Goal: Transaction & Acquisition: Purchase product/service

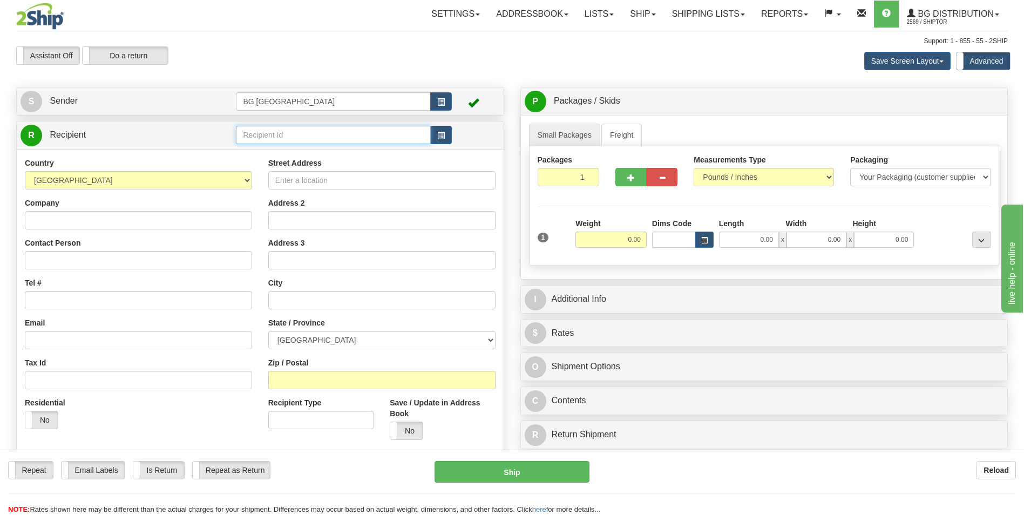
click at [266, 126] on input "text" at bounding box center [333, 135] width 194 height 18
click at [257, 149] on div "60163" at bounding box center [331, 152] width 184 height 12
type input "60163"
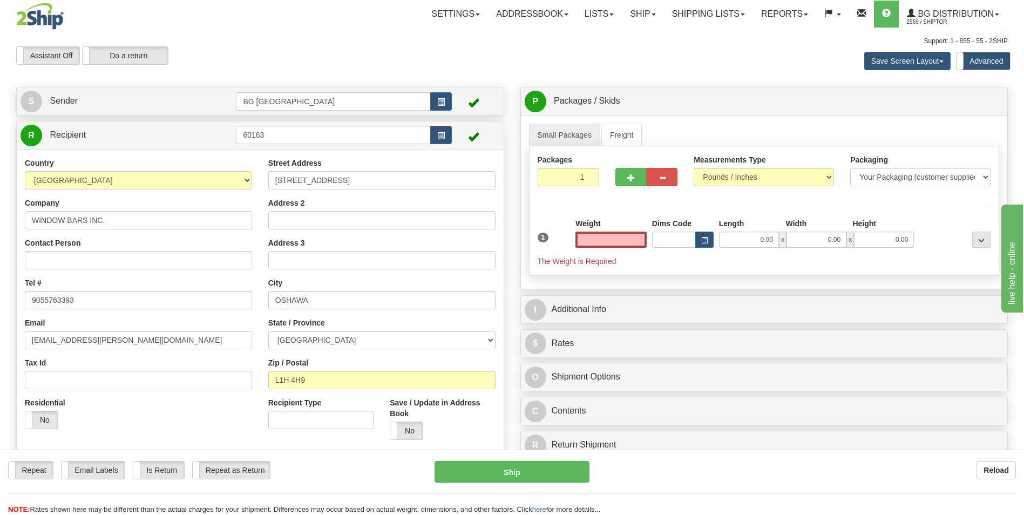
type input "0.00"
click at [614, 237] on input "0.00" at bounding box center [610, 240] width 71 height 16
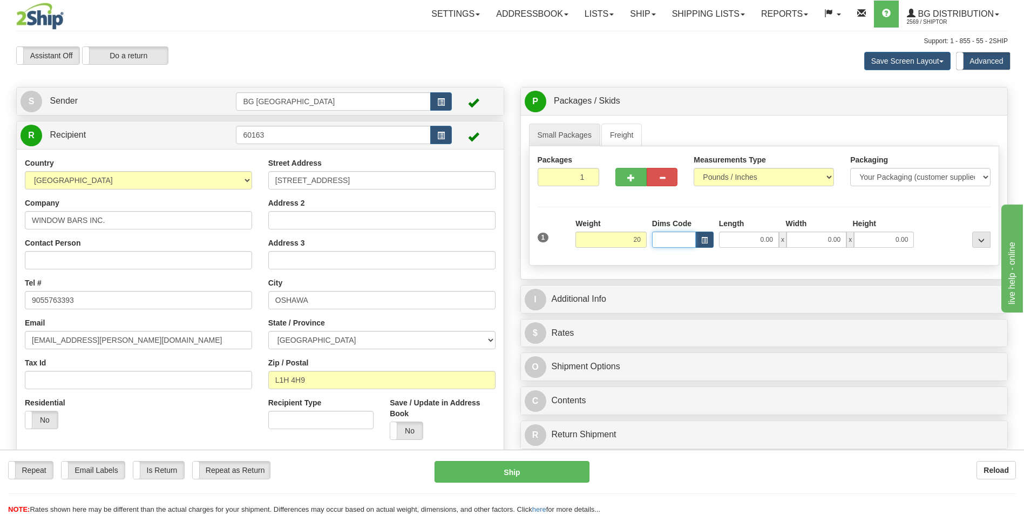
type input "20.00"
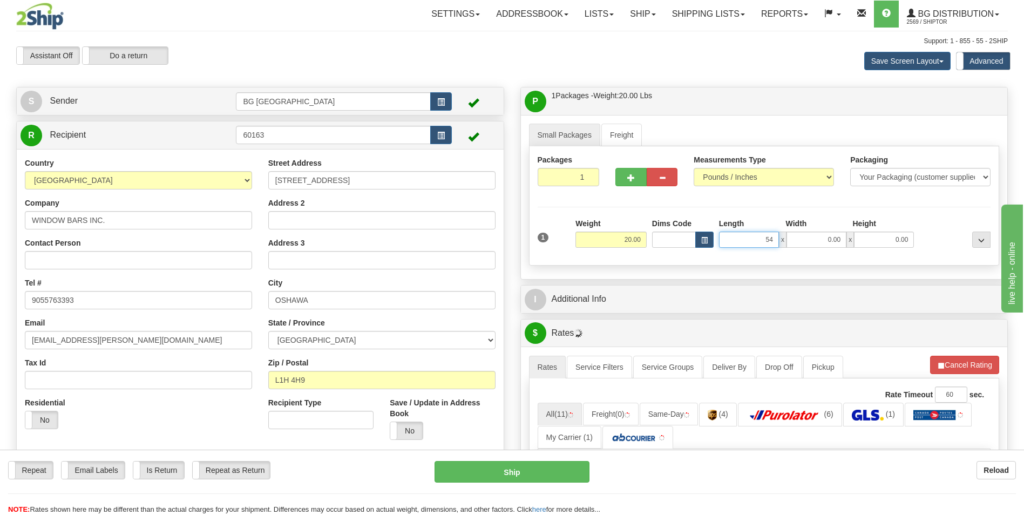
type input "54.00"
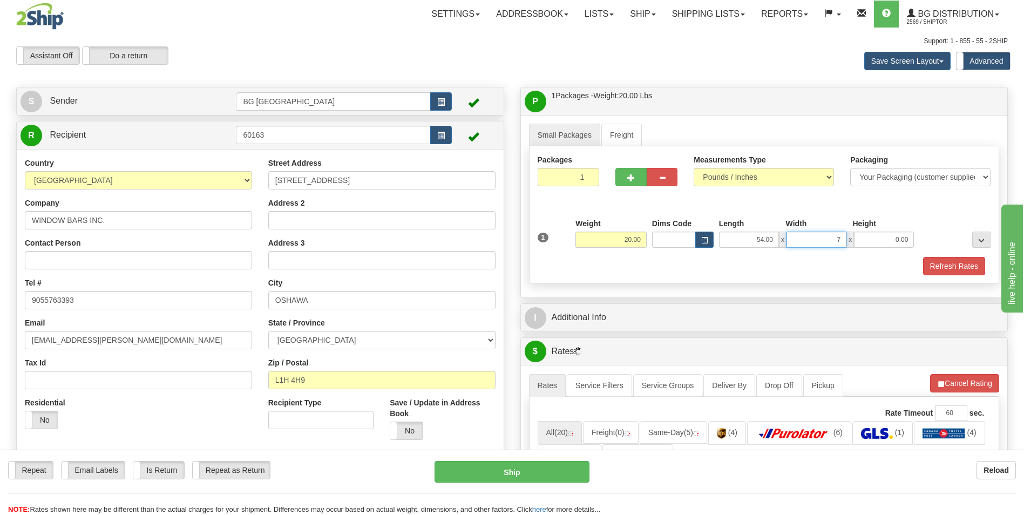
type input "7.00"
type input "5.00"
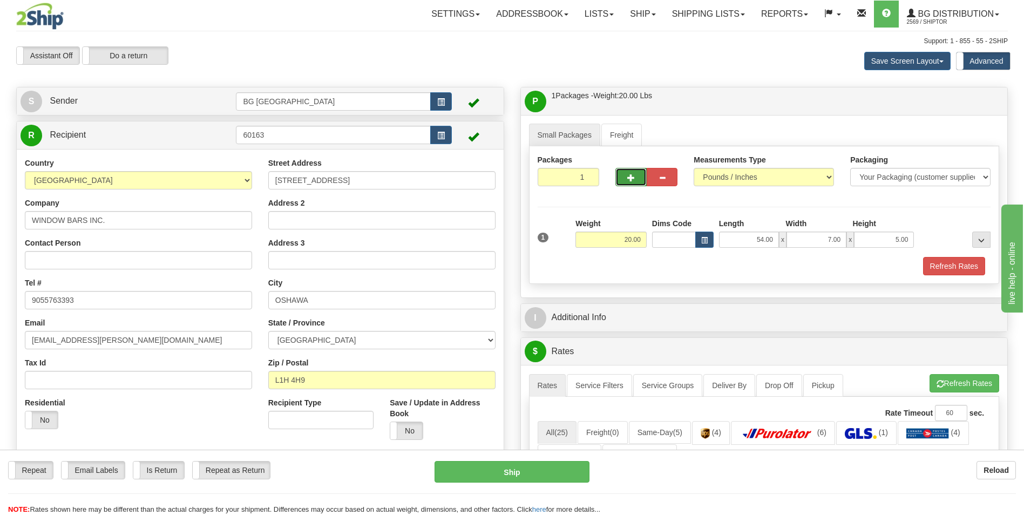
click at [621, 179] on button "button" at bounding box center [630, 177] width 31 height 18
type input "2"
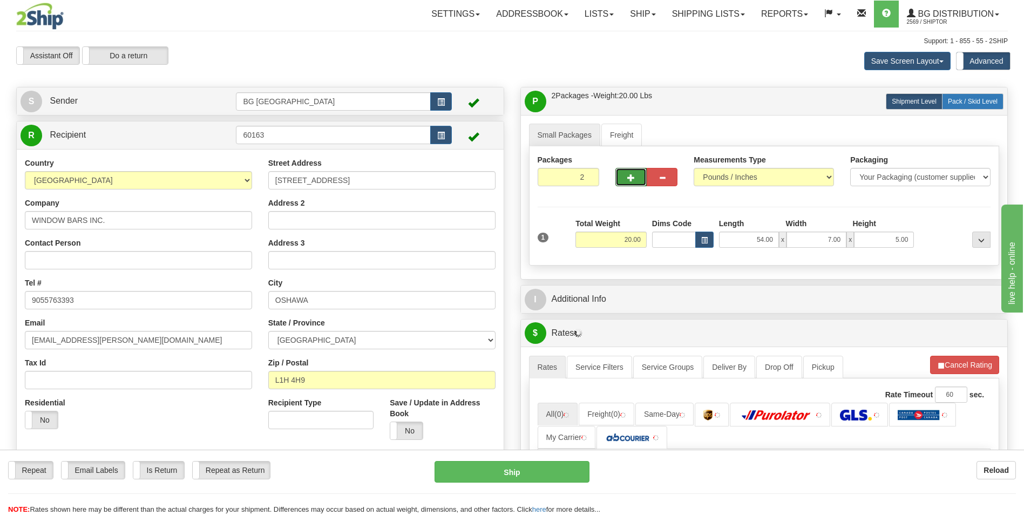
click at [967, 103] on span "Pack / Skid Level" at bounding box center [973, 102] width 50 height 8
radio input "true"
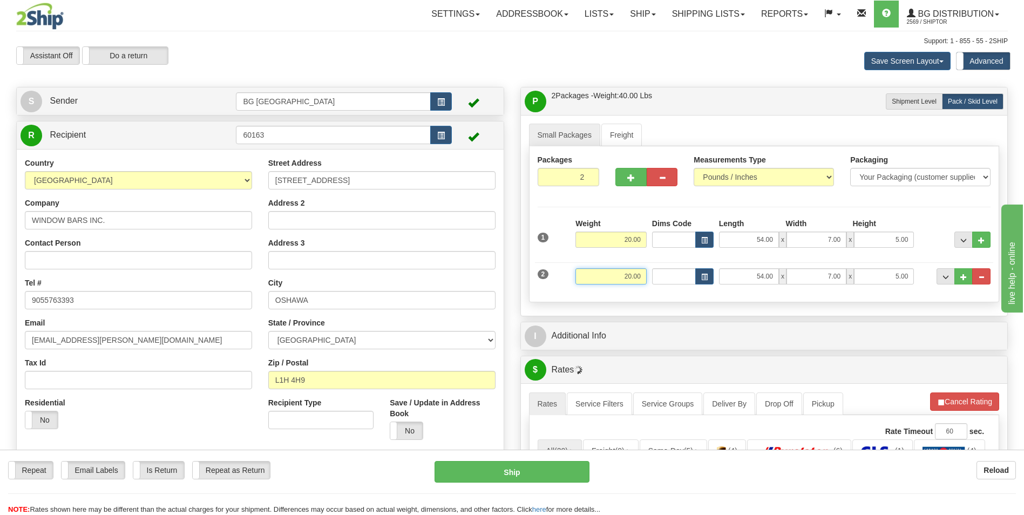
click at [618, 275] on input "20.00" at bounding box center [610, 276] width 71 height 16
type input "28.00"
type input "27.00"
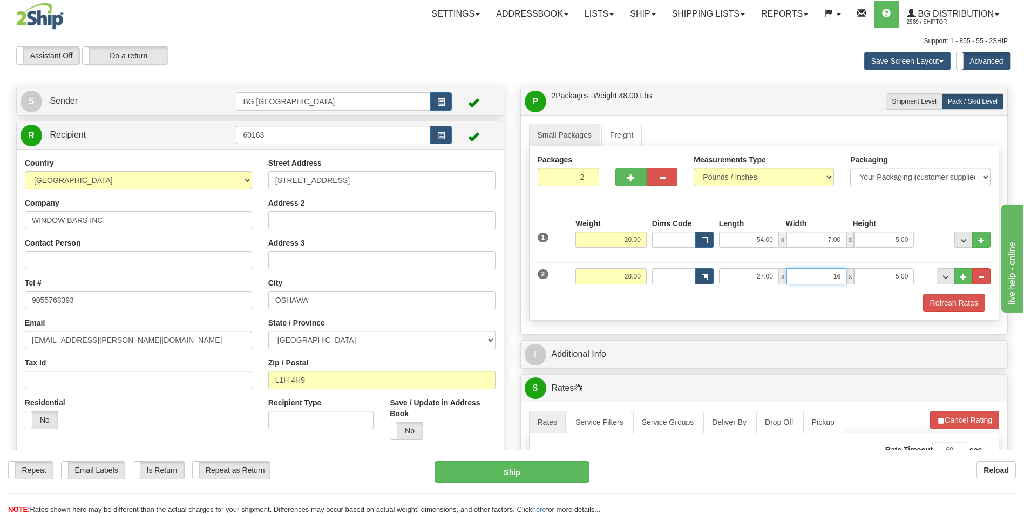
type input "16.00"
type input "5.00"
click at [959, 275] on button "..." at bounding box center [963, 276] width 18 height 16
type input "3"
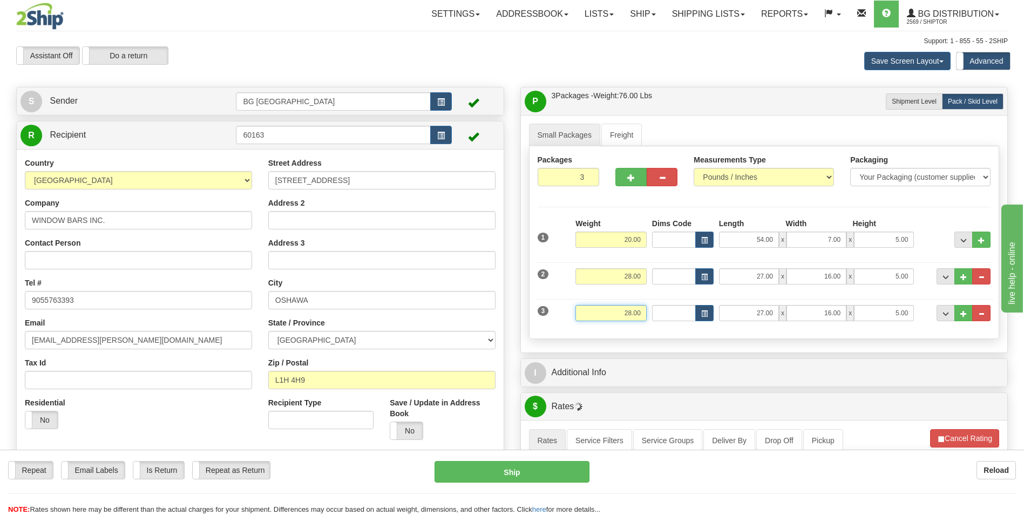
click at [600, 310] on input "28.00" at bounding box center [610, 313] width 71 height 16
type input "15.00"
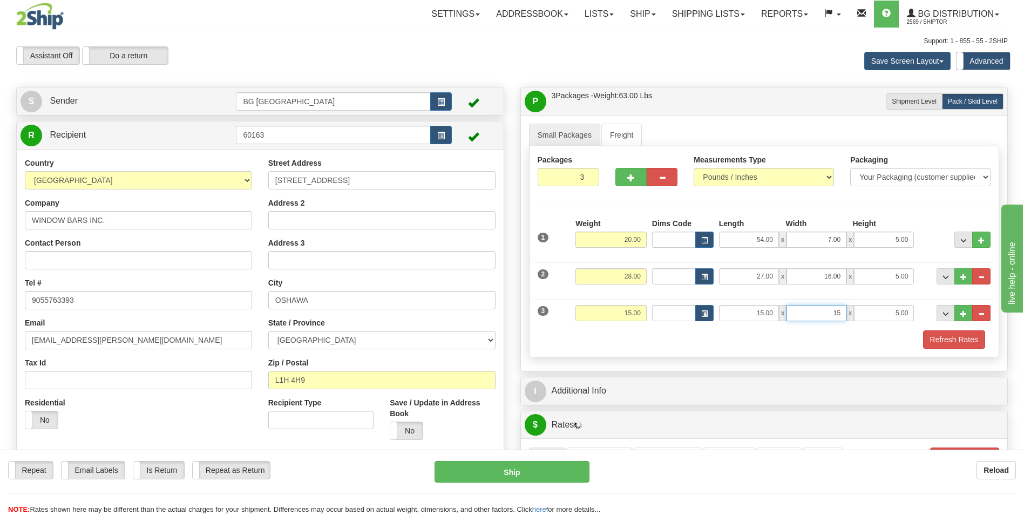
type input "15.00"
type input "10.00"
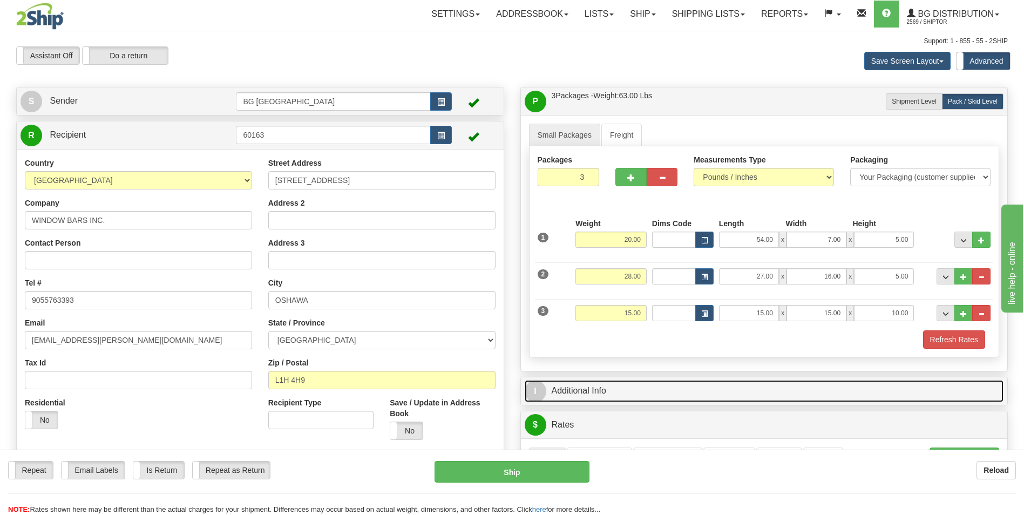
click at [595, 387] on link "I Additional Info" at bounding box center [764, 391] width 479 height 22
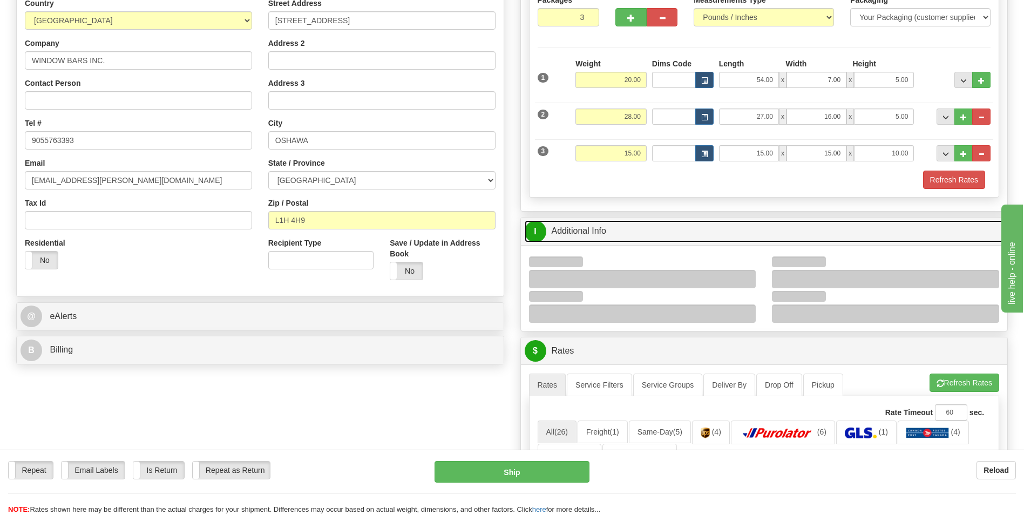
scroll to position [162, 0]
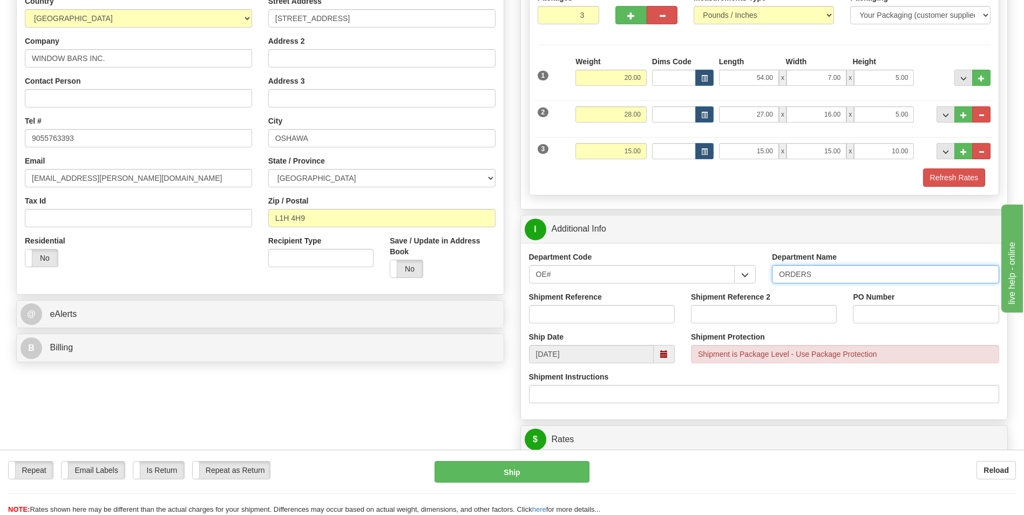
click at [833, 281] on input "ORDERS" at bounding box center [885, 274] width 227 height 18
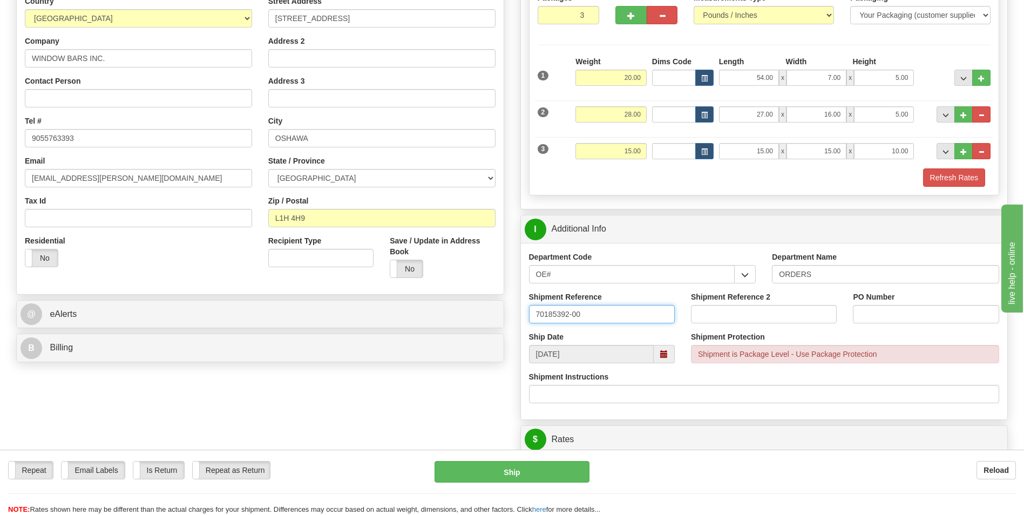
type input "70185392-00"
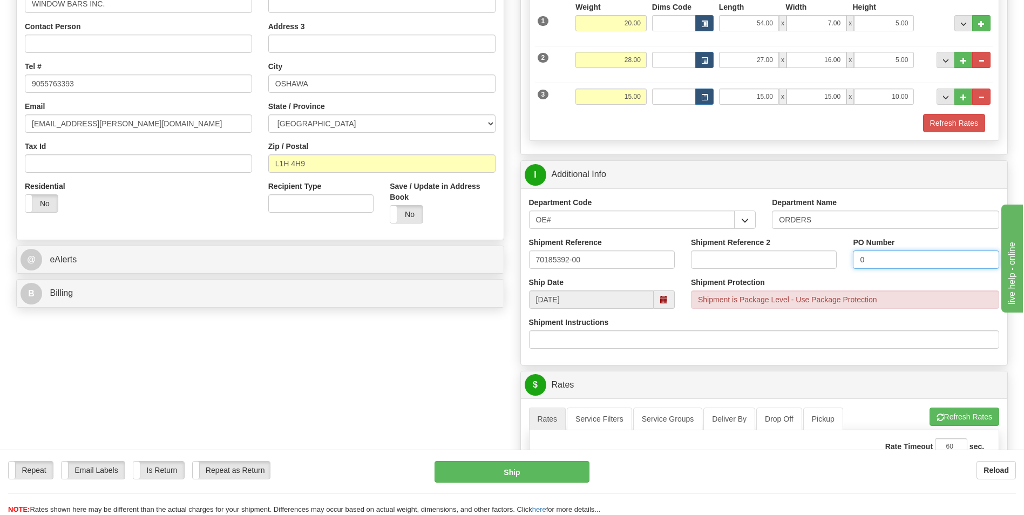
scroll to position [378, 0]
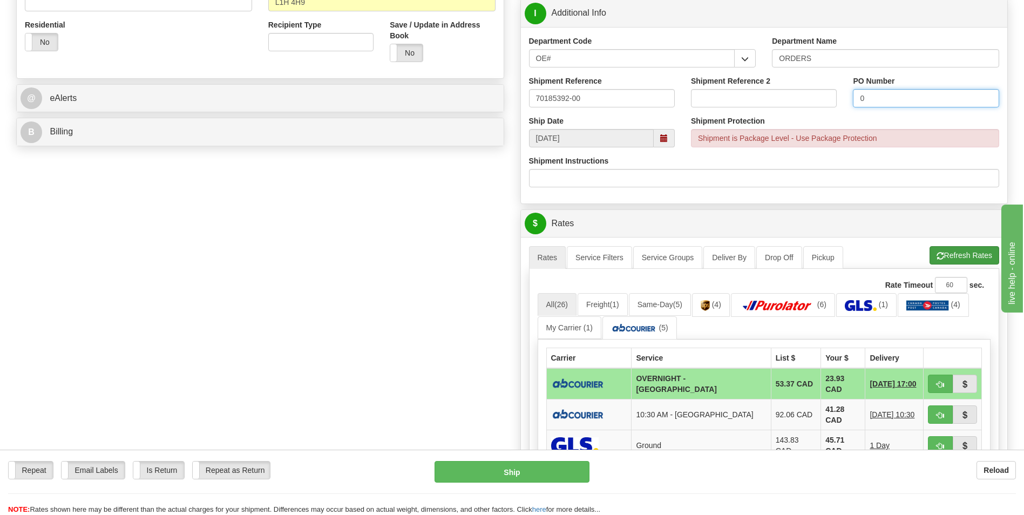
type input "0"
click at [945, 251] on button "Refresh Rates" at bounding box center [964, 255] width 70 height 18
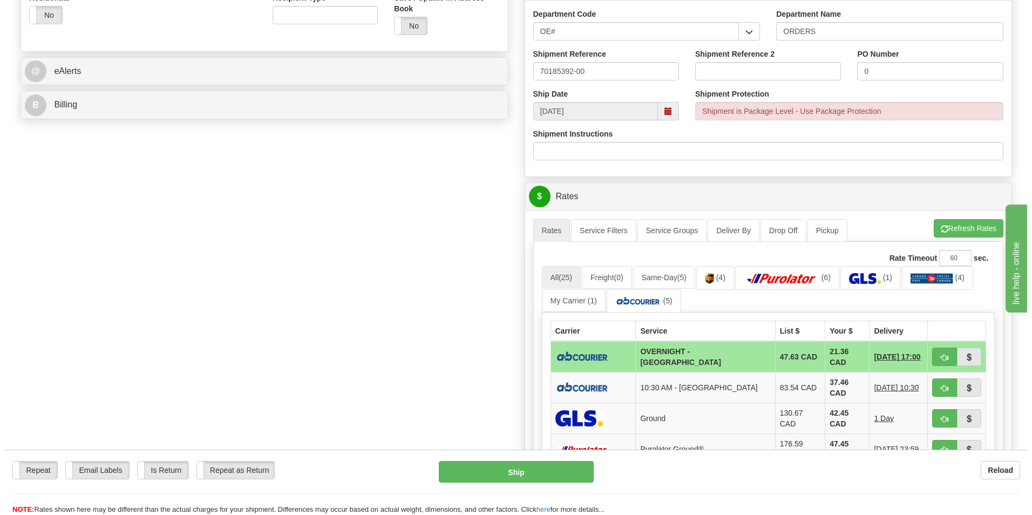
scroll to position [486, 0]
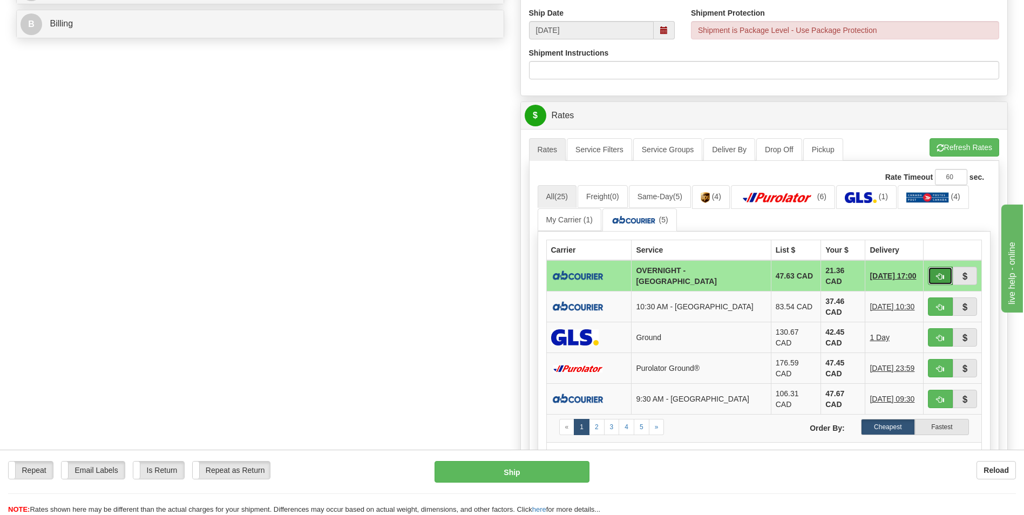
click at [947, 276] on button "button" at bounding box center [940, 276] width 25 height 18
type input "4"
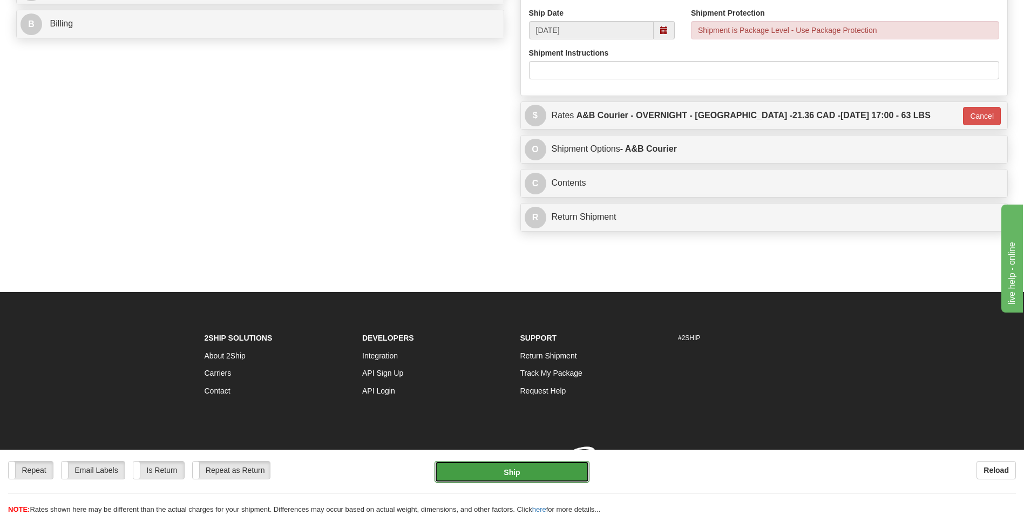
click at [540, 466] on button "Ship" at bounding box center [511, 472] width 154 height 22
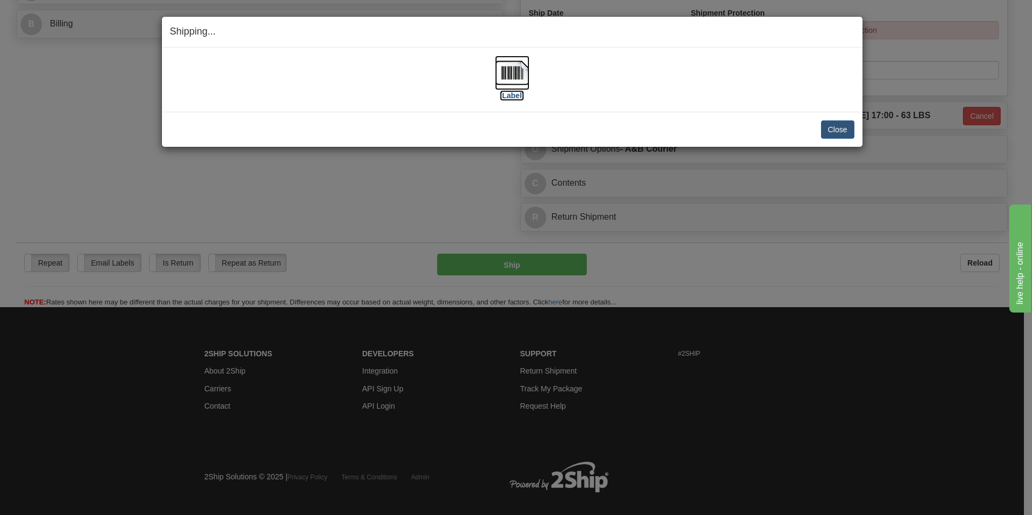
click at [505, 67] on img at bounding box center [512, 73] width 35 height 35
click at [842, 129] on button "Close" at bounding box center [837, 129] width 33 height 18
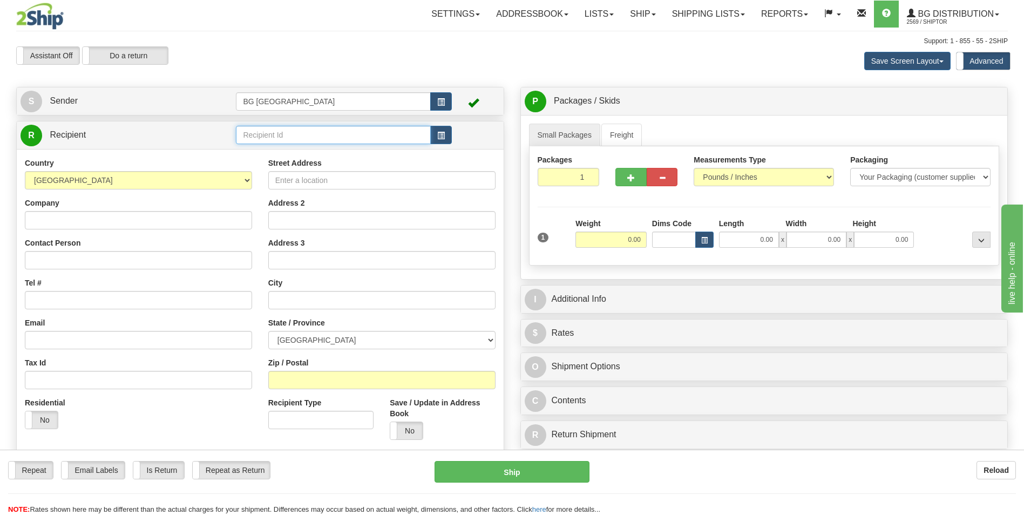
click at [380, 133] on input "text" at bounding box center [333, 135] width 194 height 18
click at [356, 145] on li "60128" at bounding box center [332, 152] width 193 height 14
type input "60128"
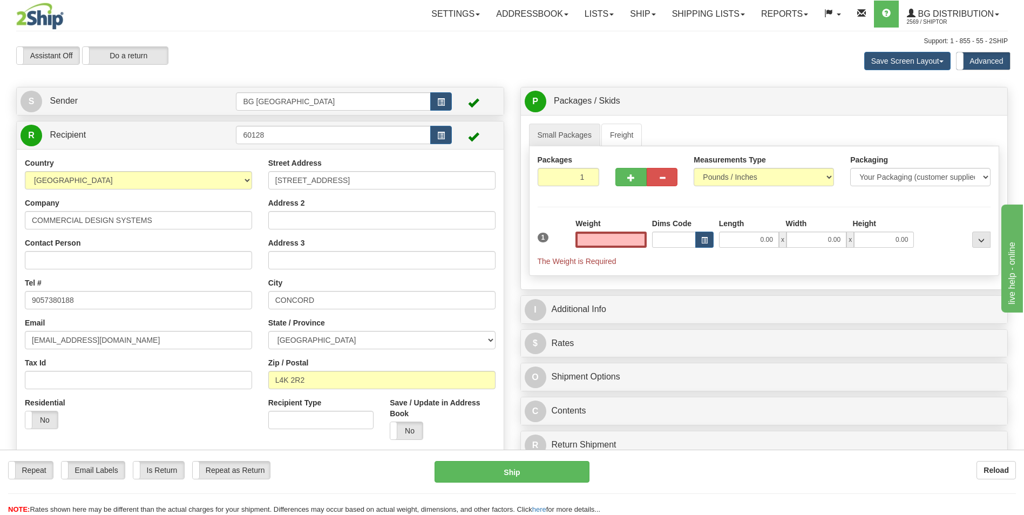
type input "0.00"
click at [611, 242] on input "0.00" at bounding box center [610, 240] width 71 height 16
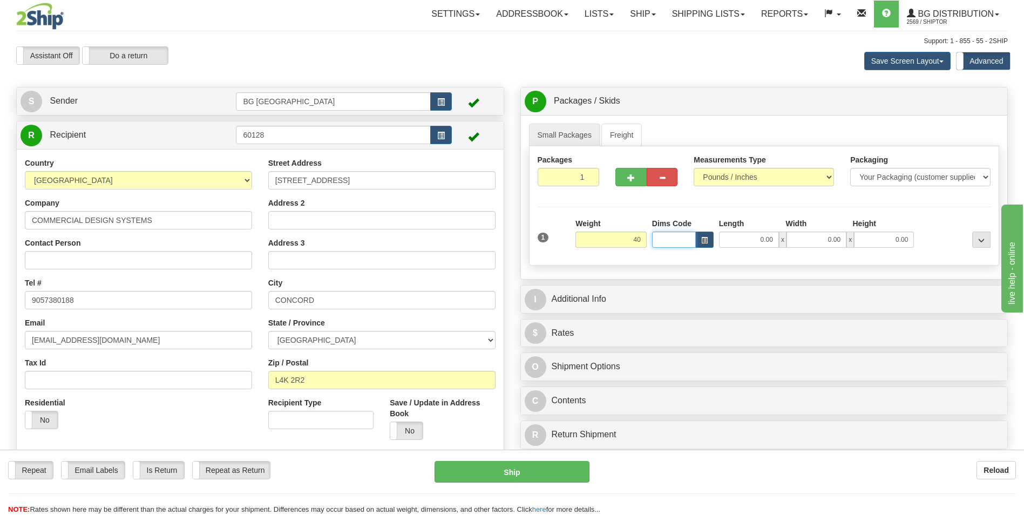
type input "40.00"
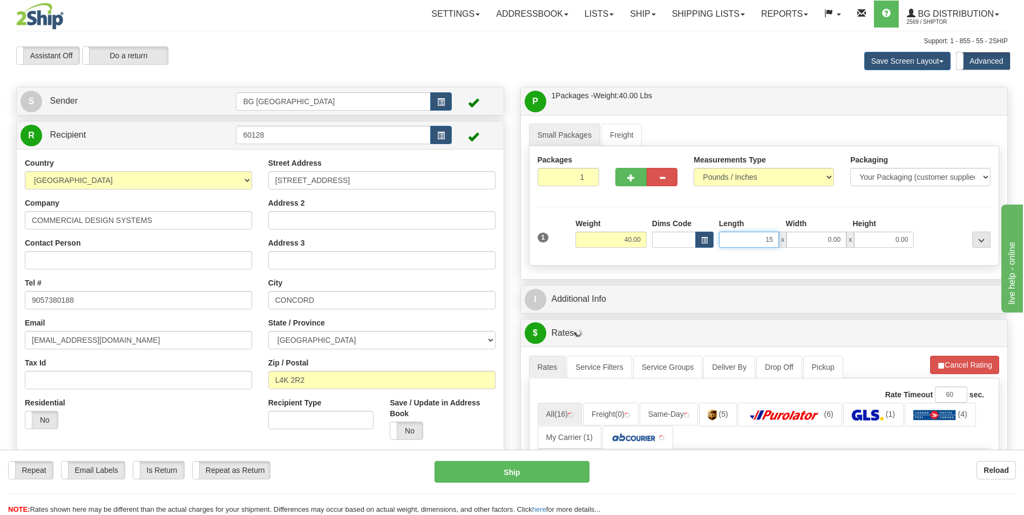
type input "15.00"
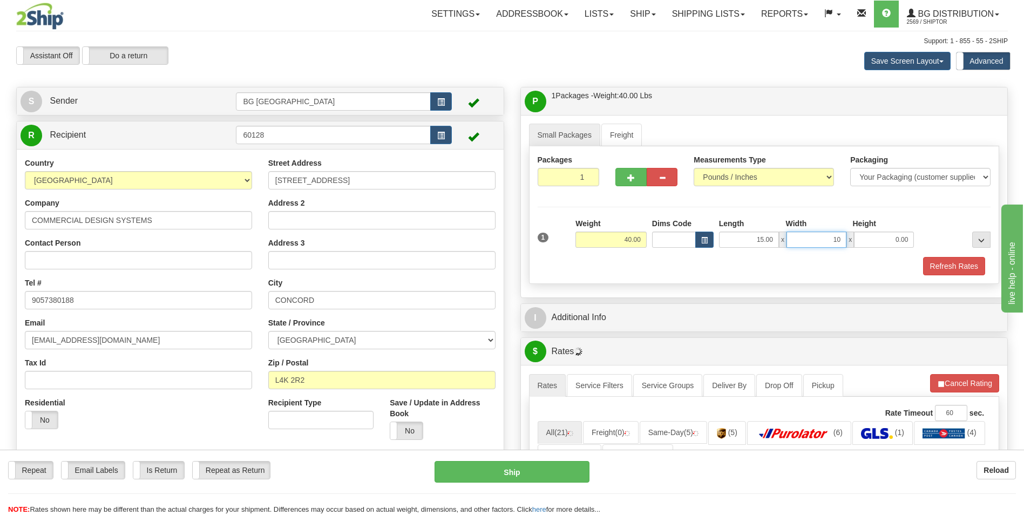
type input "10.00"
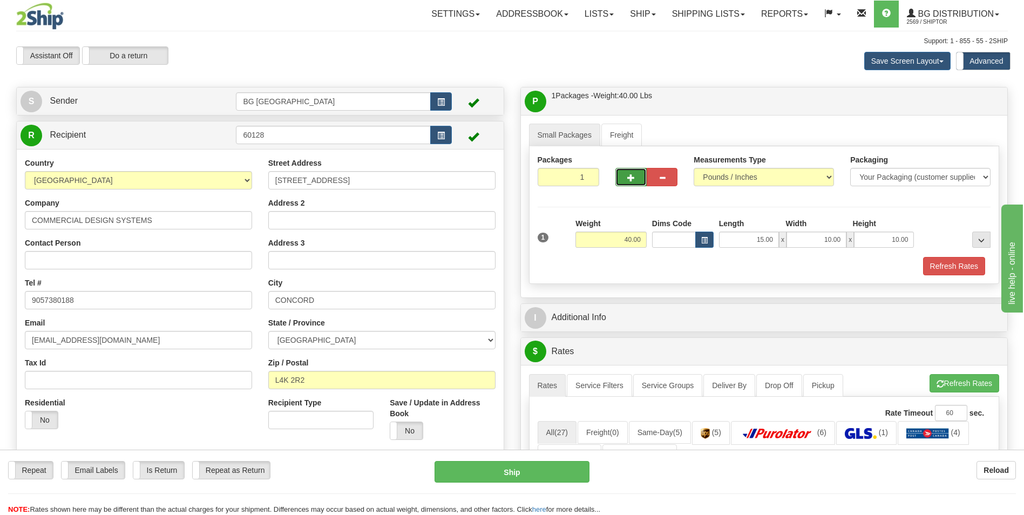
click at [630, 183] on button "button" at bounding box center [630, 177] width 31 height 18
type input "2"
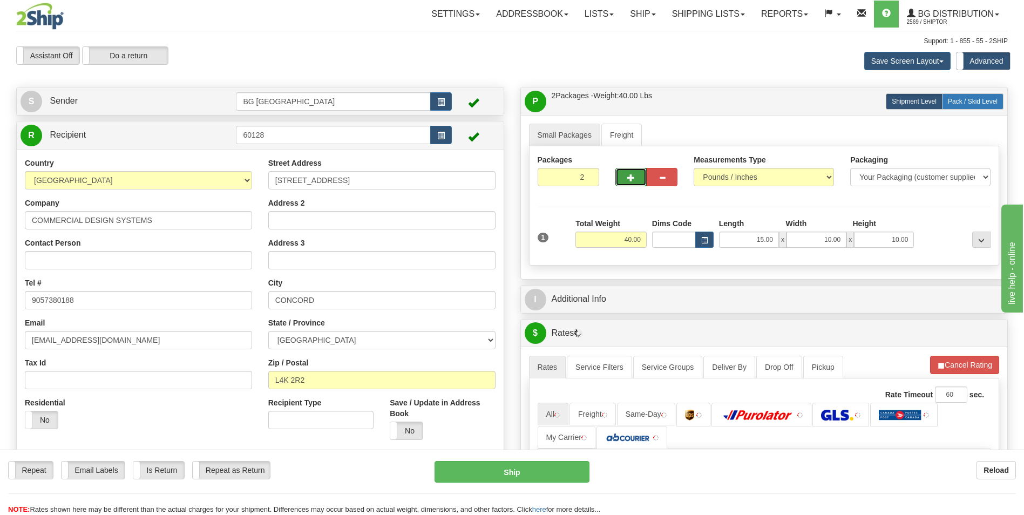
click at [969, 103] on span "Pack / Skid Level" at bounding box center [973, 102] width 50 height 8
radio input "true"
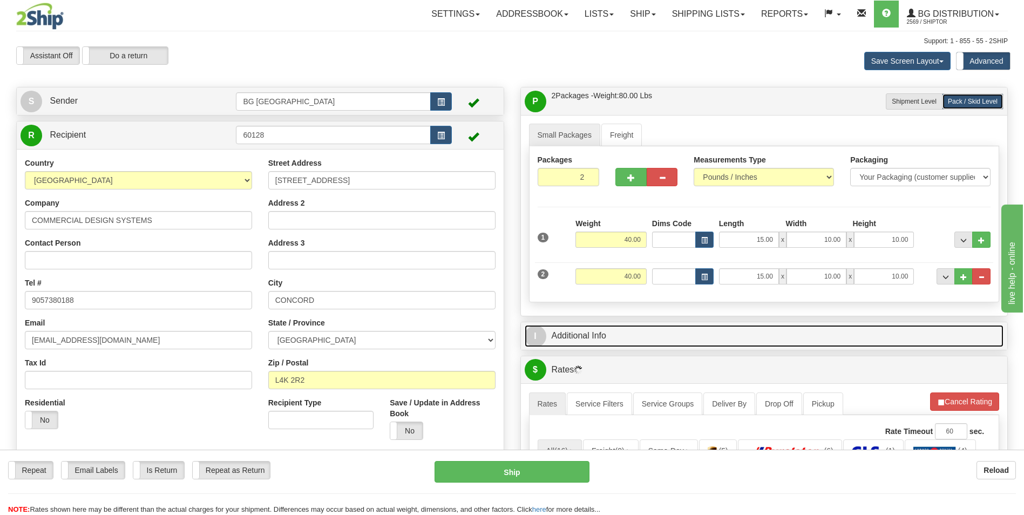
click at [618, 333] on link "I Additional Info" at bounding box center [764, 336] width 479 height 22
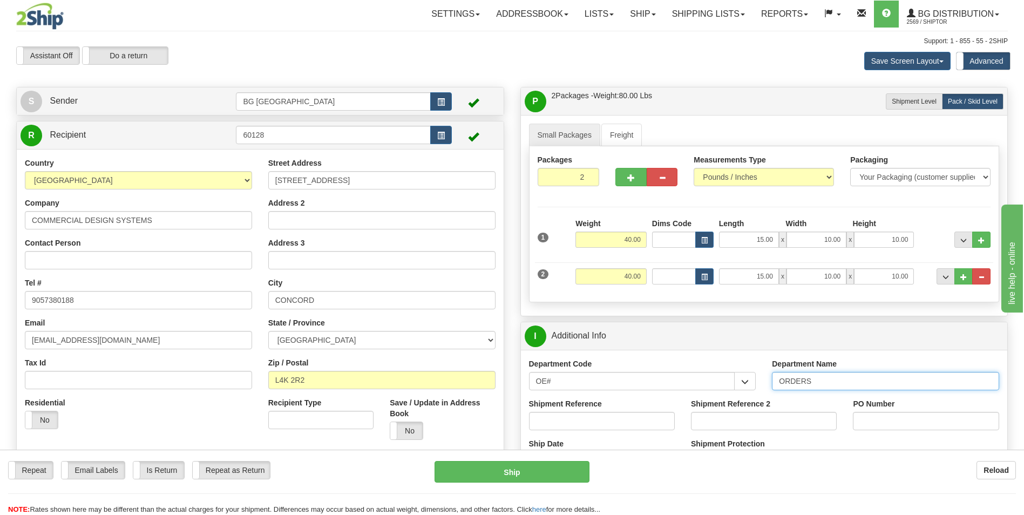
click at [841, 379] on input "ORDERS" at bounding box center [885, 381] width 227 height 18
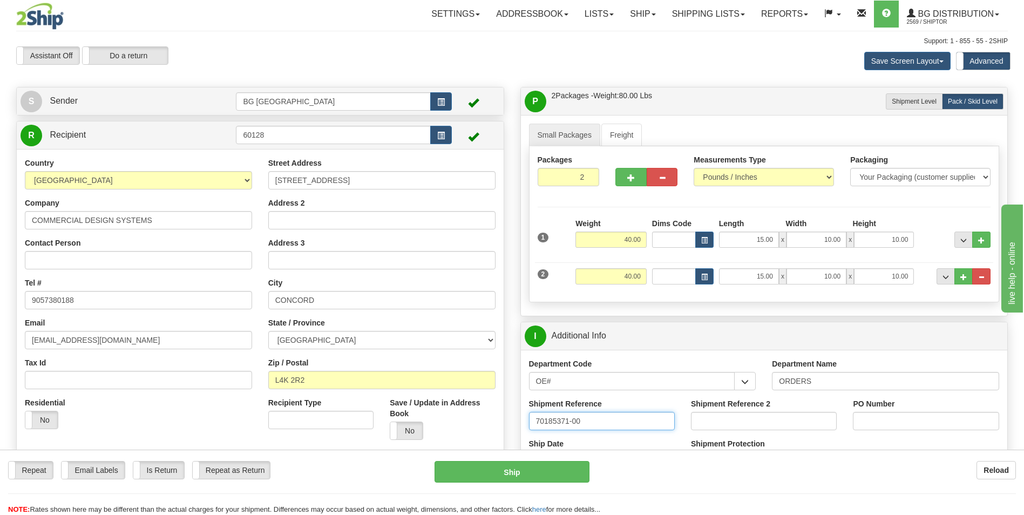
type input "70185371-00"
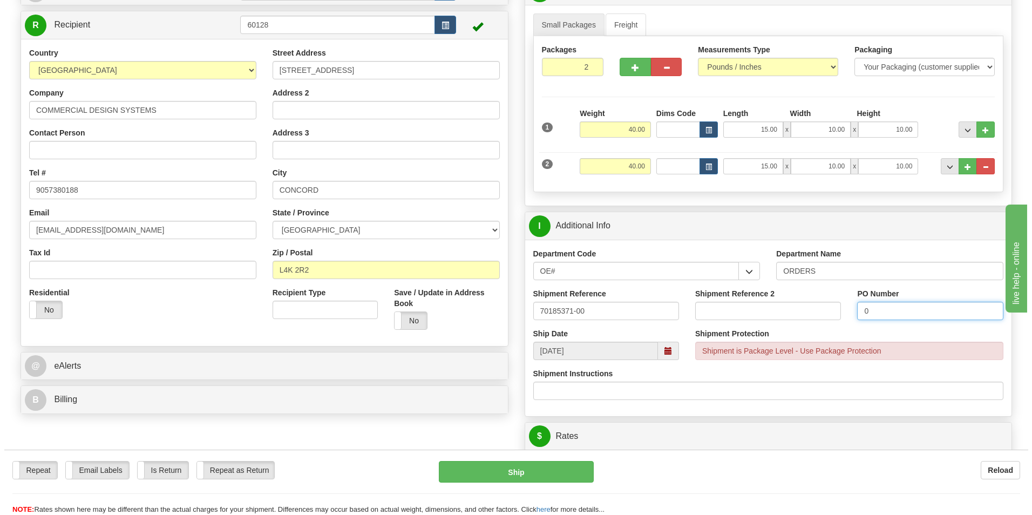
scroll to position [270, 0]
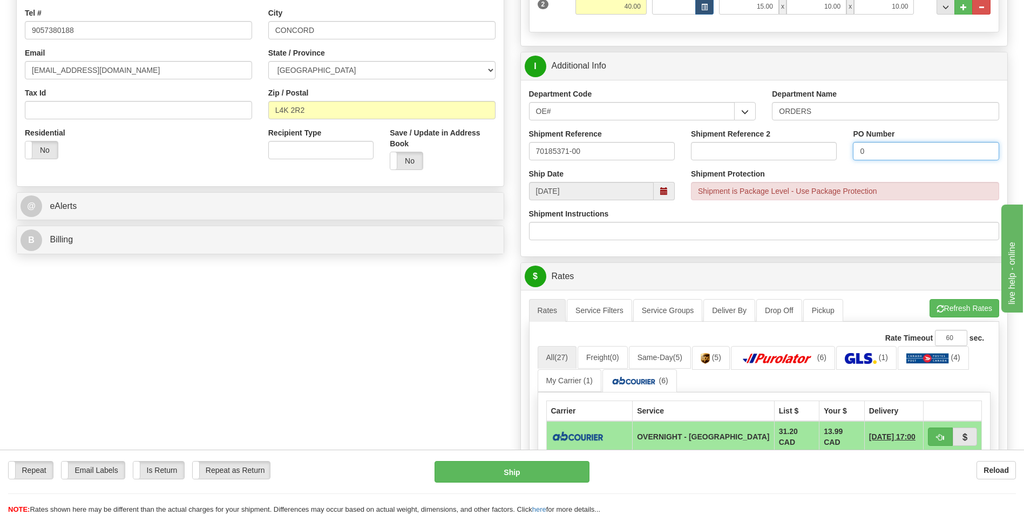
type input "0"
click at [963, 297] on div "A change has been made which could impact your rate estimate. To ensure the est…" at bounding box center [764, 495] width 487 height 411
click at [961, 300] on button "Refresh Rates" at bounding box center [964, 308] width 70 height 18
click at [933, 436] on button "button" at bounding box center [940, 436] width 25 height 18
type input "4"
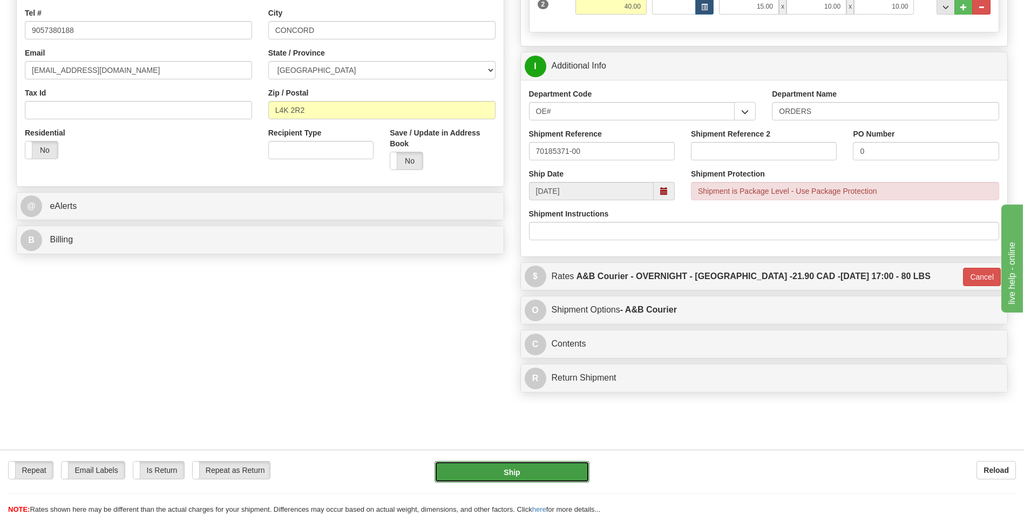
click at [538, 479] on button "Ship" at bounding box center [511, 472] width 154 height 22
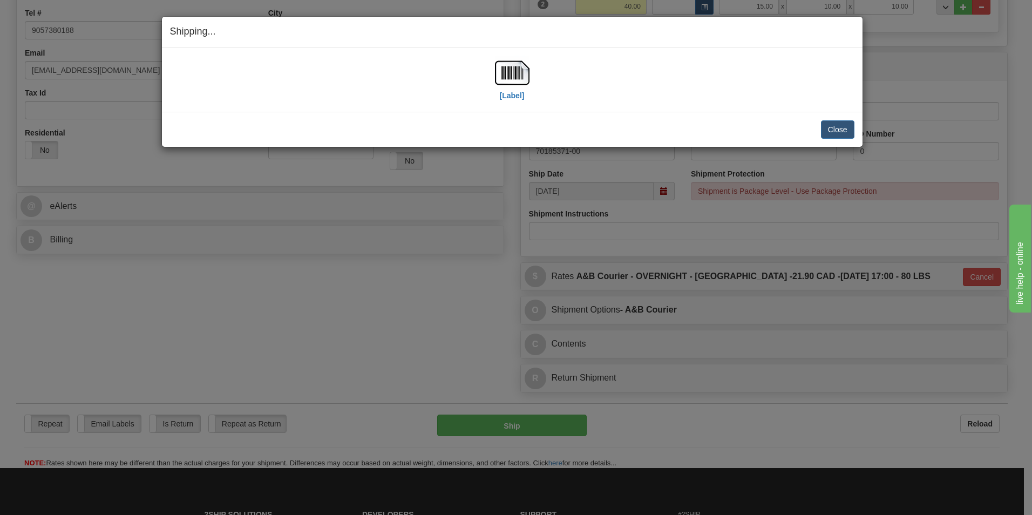
click at [534, 70] on div "[Label]" at bounding box center [512, 80] width 684 height 48
click at [526, 72] on img at bounding box center [512, 73] width 35 height 35
click at [832, 124] on button "Close" at bounding box center [837, 129] width 33 height 18
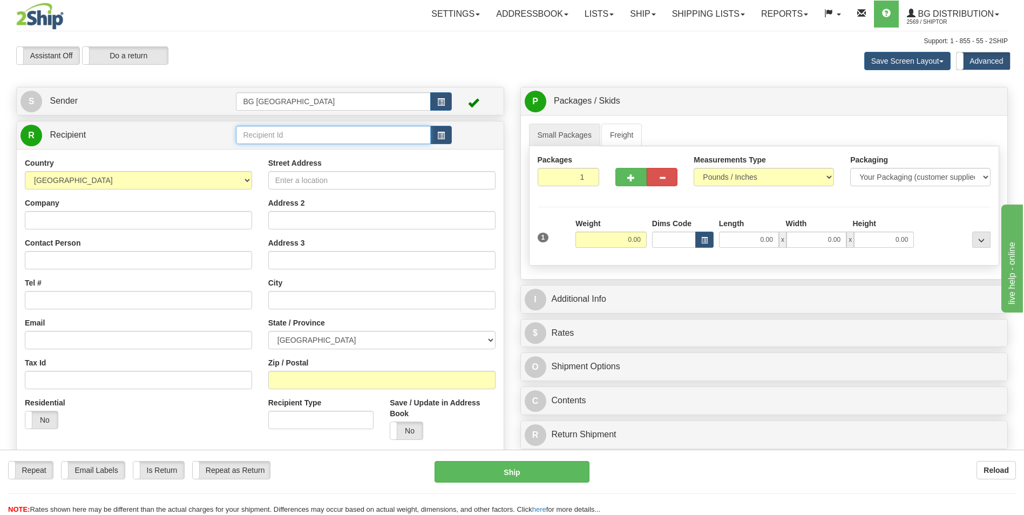
click at [265, 137] on input "text" at bounding box center [333, 135] width 194 height 18
click at [263, 149] on div "60151" at bounding box center [331, 152] width 184 height 12
type input "60151"
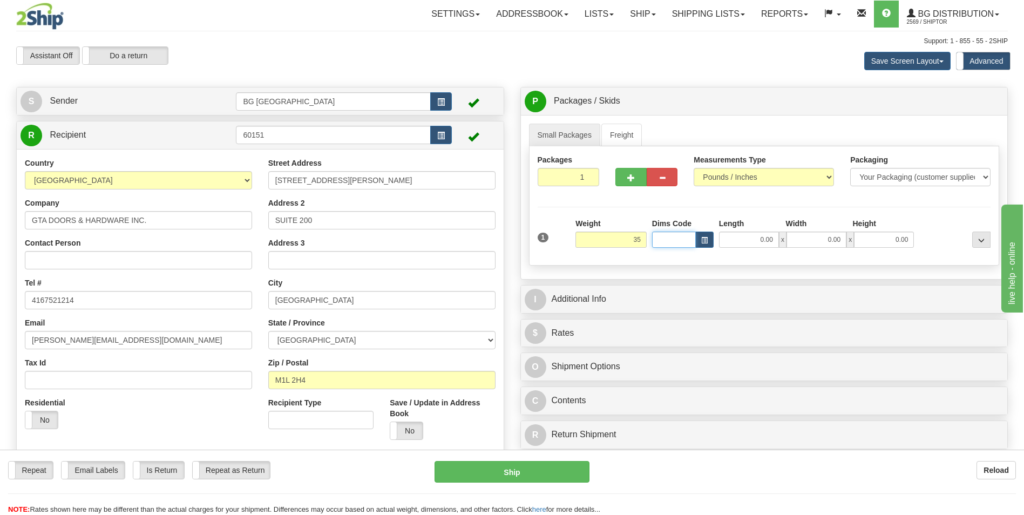
type input "35.00"
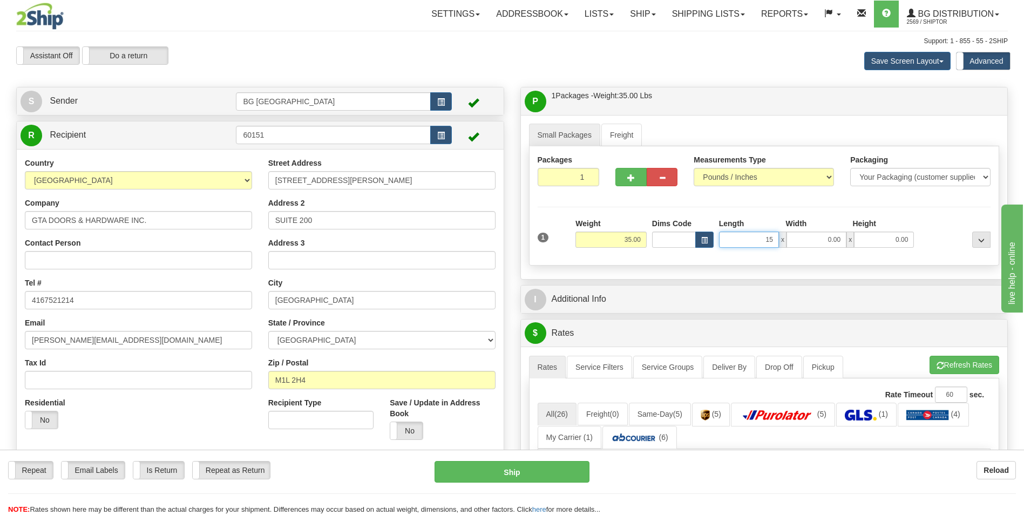
type input "15.00"
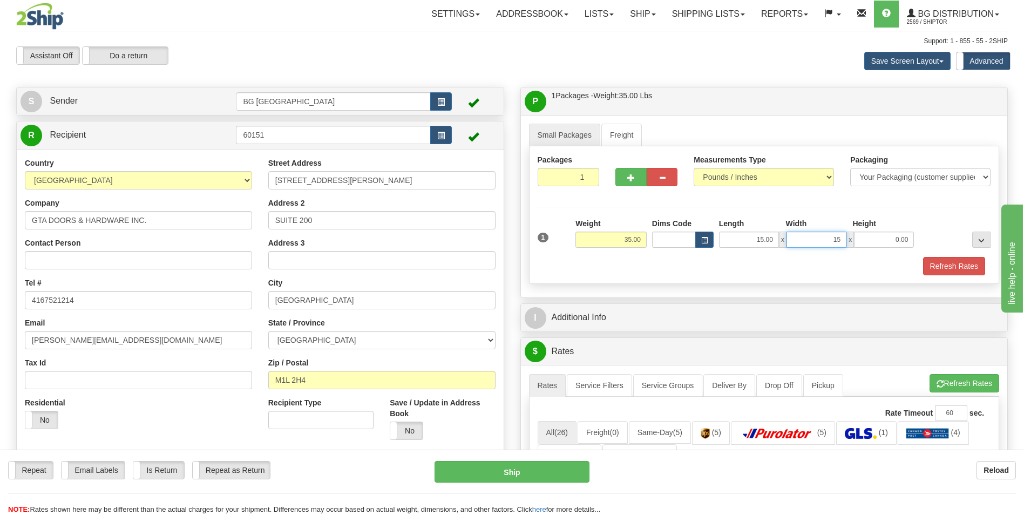
type input "15.00"
type input "10.00"
click at [634, 179] on span "button" at bounding box center [631, 177] width 8 height 7
type input "2"
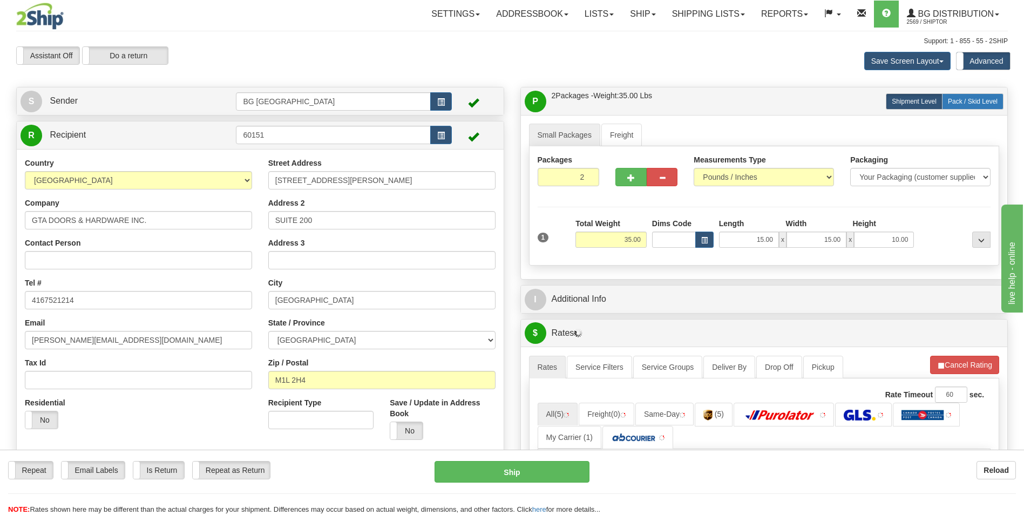
click at [955, 93] on label "Pack / Skid Level Pack.." at bounding box center [973, 101] width 62 height 16
radio input "true"
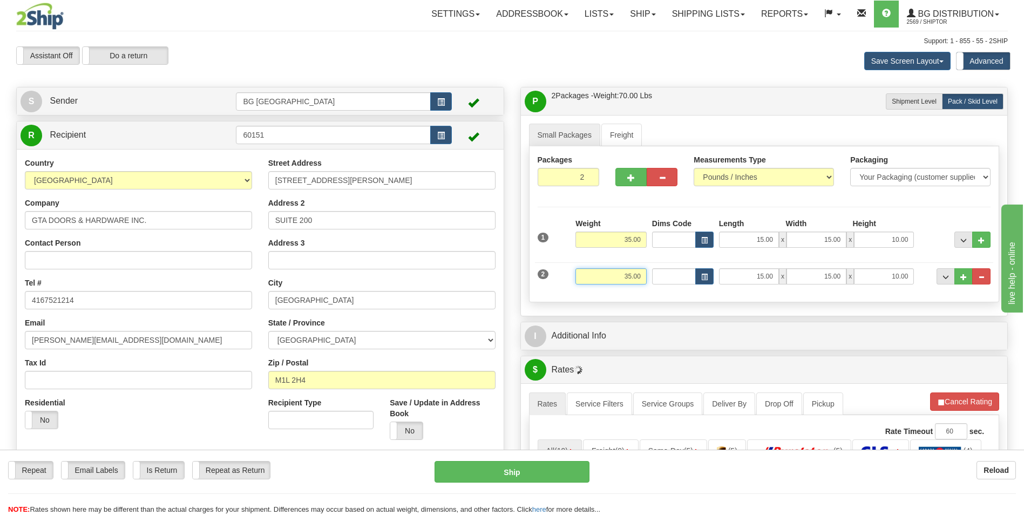
click at [624, 270] on input "35.00" at bounding box center [610, 276] width 71 height 16
type input "5.00"
type input "15.00"
type input "8.00"
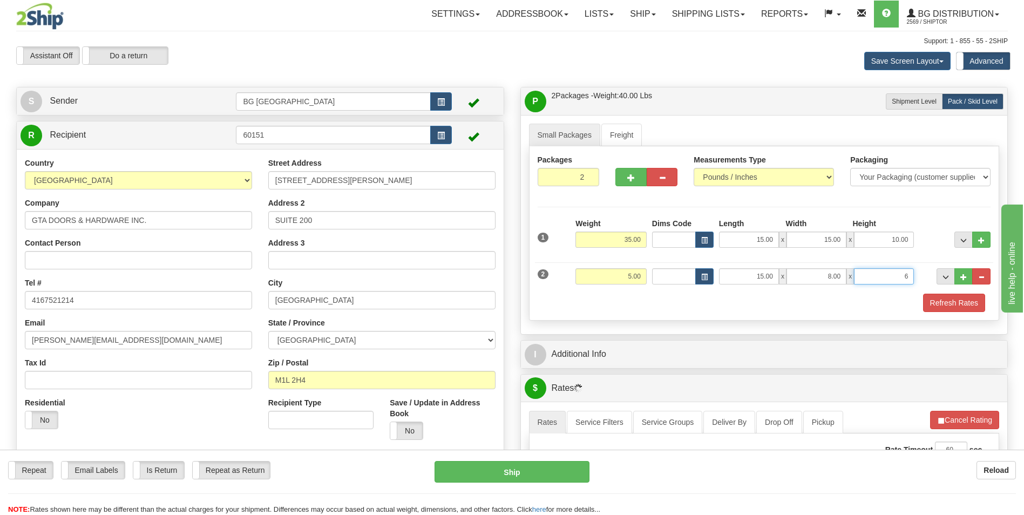
type input "6.00"
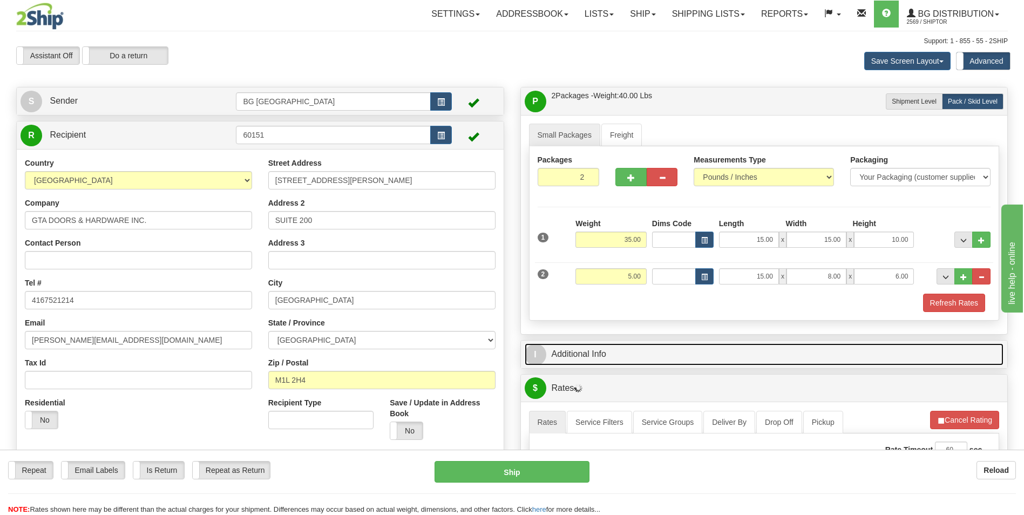
click at [602, 353] on link "I Additional Info" at bounding box center [764, 354] width 479 height 22
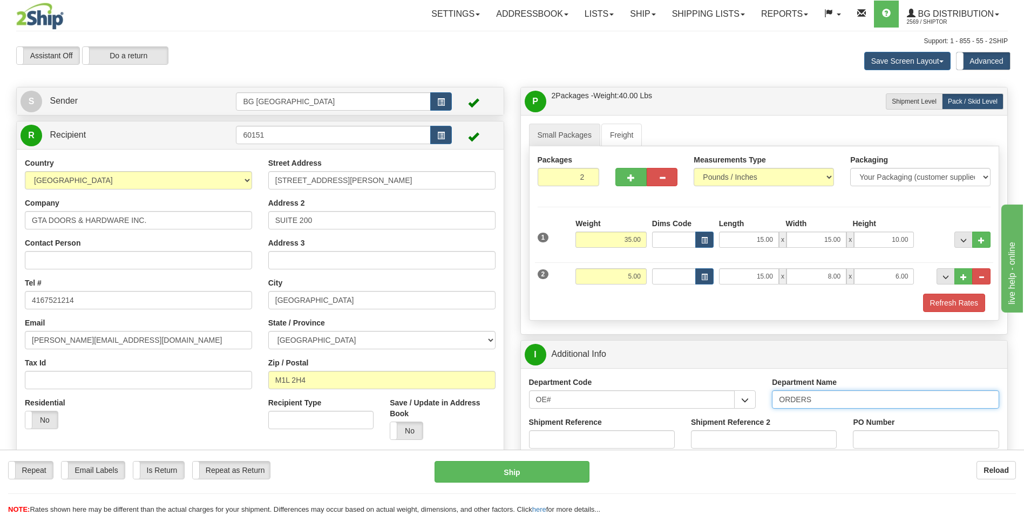
click at [848, 403] on input "ORDERS" at bounding box center [885, 399] width 227 height 18
type input "70185061-01"
type input "0"
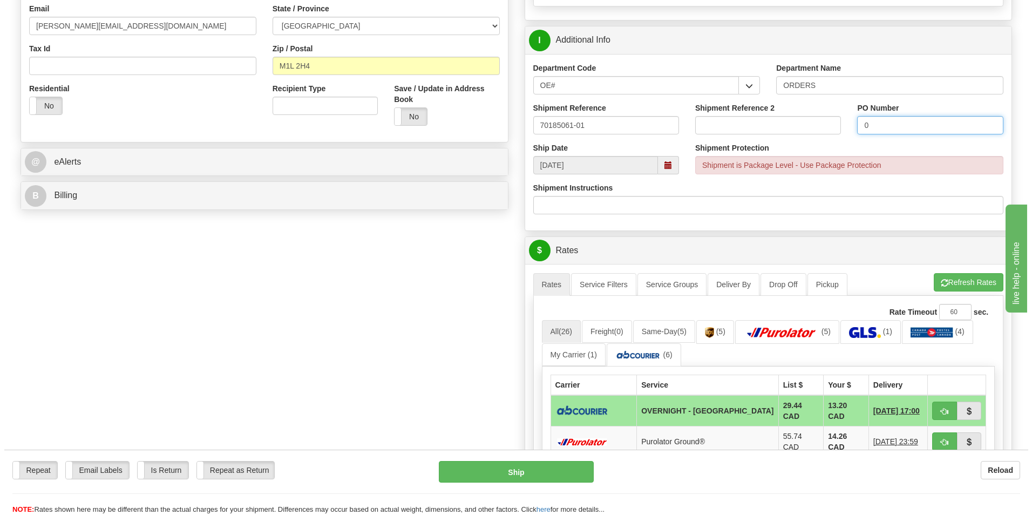
scroll to position [432, 0]
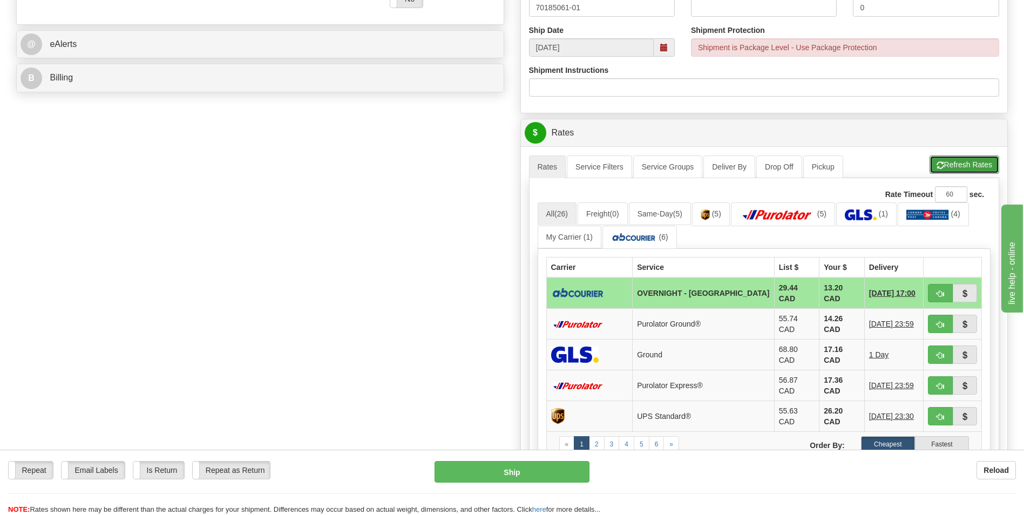
click at [957, 164] on button "Refresh Rates" at bounding box center [964, 164] width 70 height 18
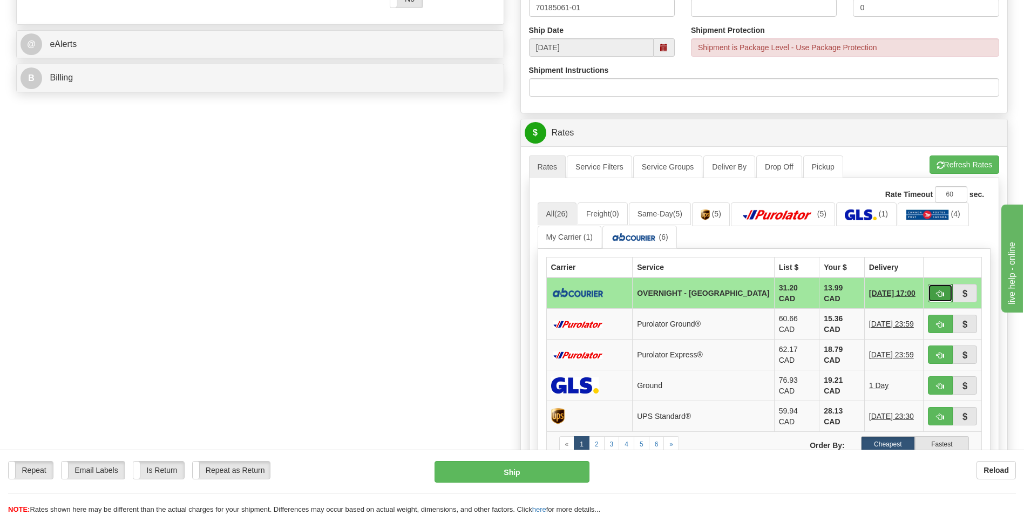
click at [936, 294] on span "button" at bounding box center [940, 293] width 8 height 7
type input "4"
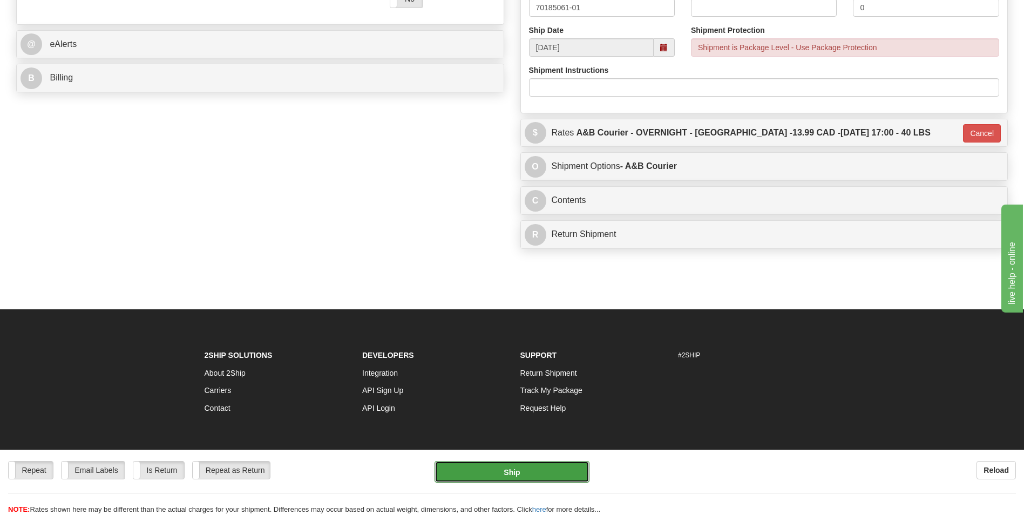
click at [543, 471] on button "Ship" at bounding box center [511, 472] width 154 height 22
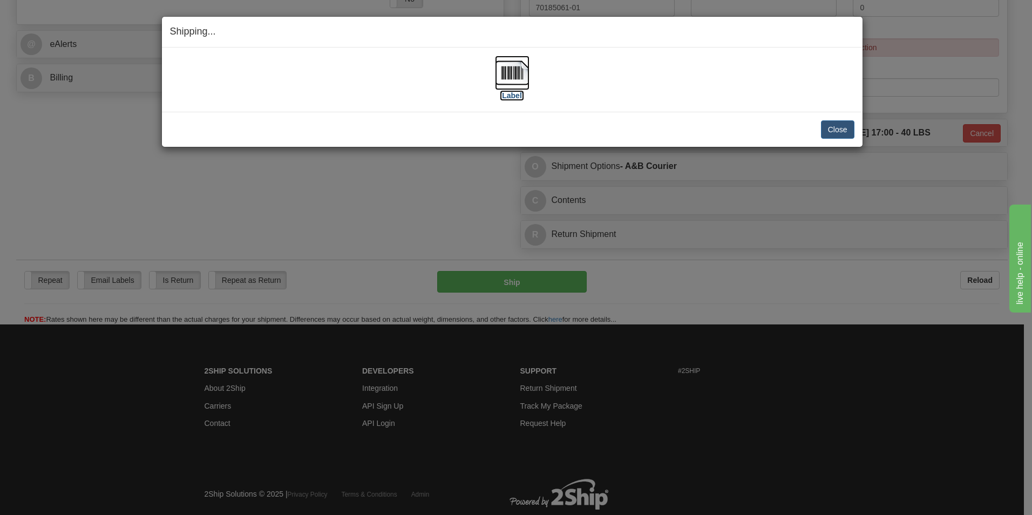
click at [506, 76] on img at bounding box center [512, 73] width 35 height 35
click at [827, 123] on button "Close" at bounding box center [837, 129] width 33 height 18
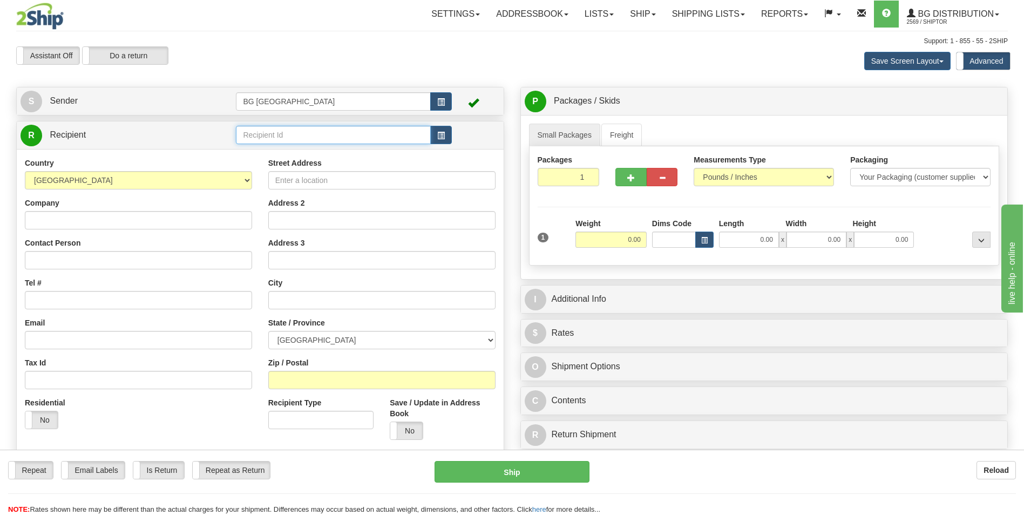
click at [299, 140] on input "text" at bounding box center [333, 135] width 194 height 18
click at [284, 147] on div "60767" at bounding box center [331, 152] width 184 height 12
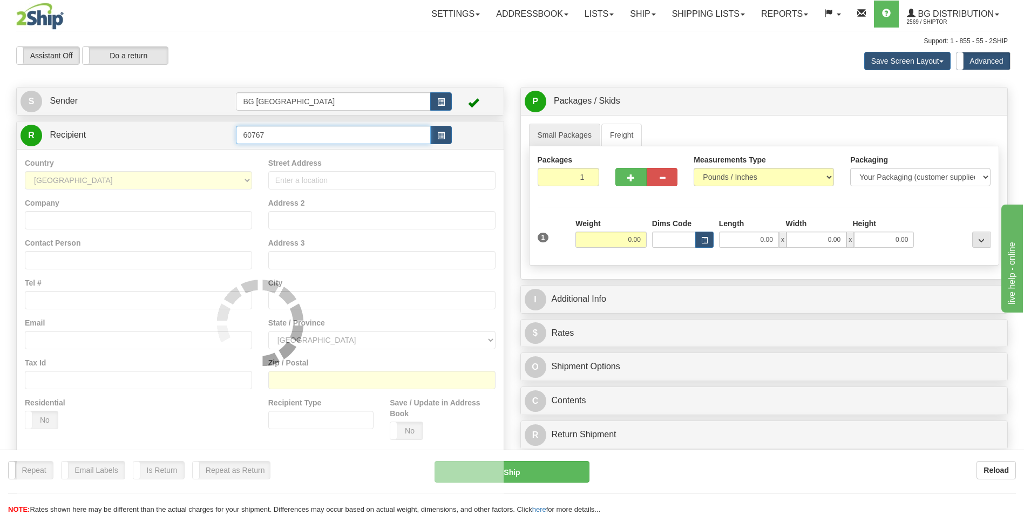
type input "60767"
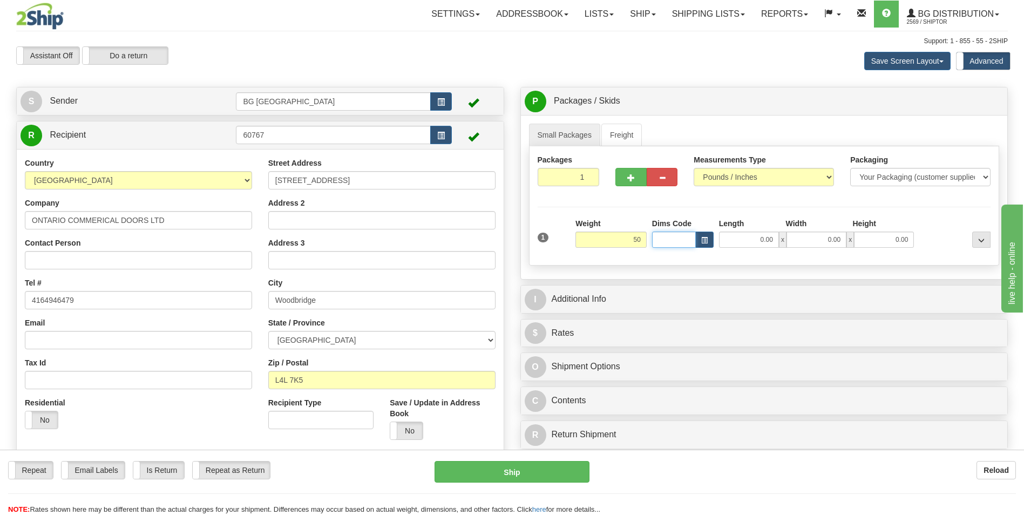
type input "50.00"
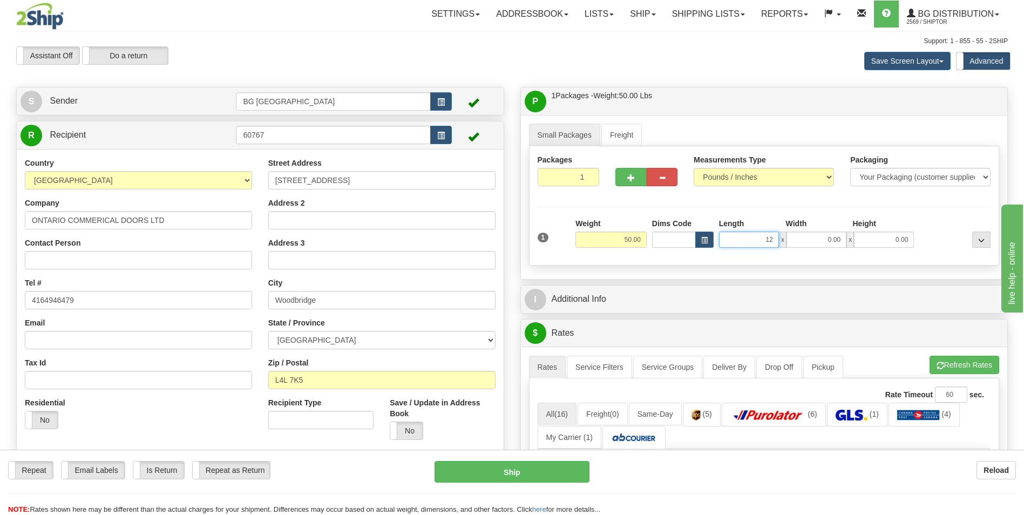
type input "12.00"
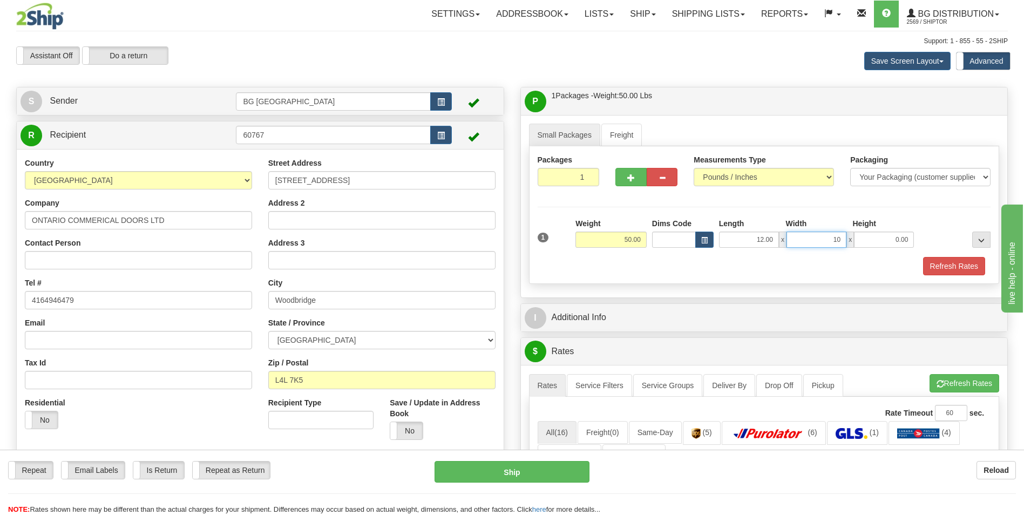
type input "10.00"
type input "8.00"
click at [632, 185] on button "button" at bounding box center [630, 177] width 31 height 18
type input "2"
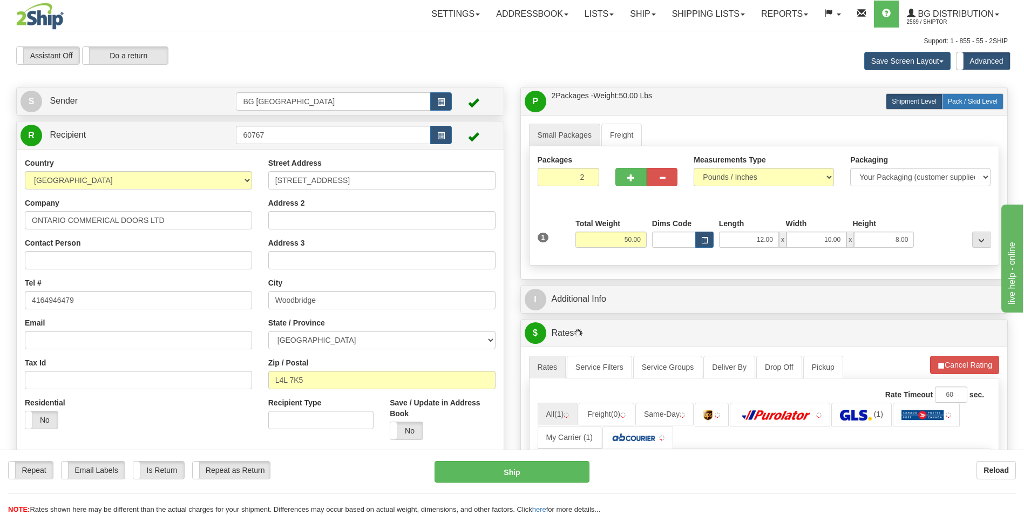
click at [975, 103] on span "Pack / Skid Level" at bounding box center [973, 102] width 50 height 8
radio input "true"
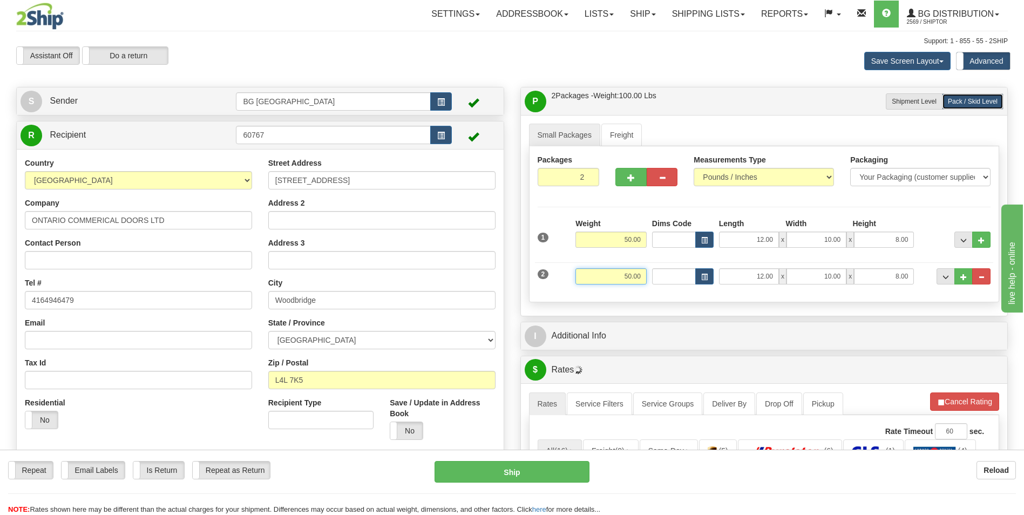
click at [630, 277] on input "50.00" at bounding box center [610, 276] width 71 height 16
type input "40.00"
type input "19.00"
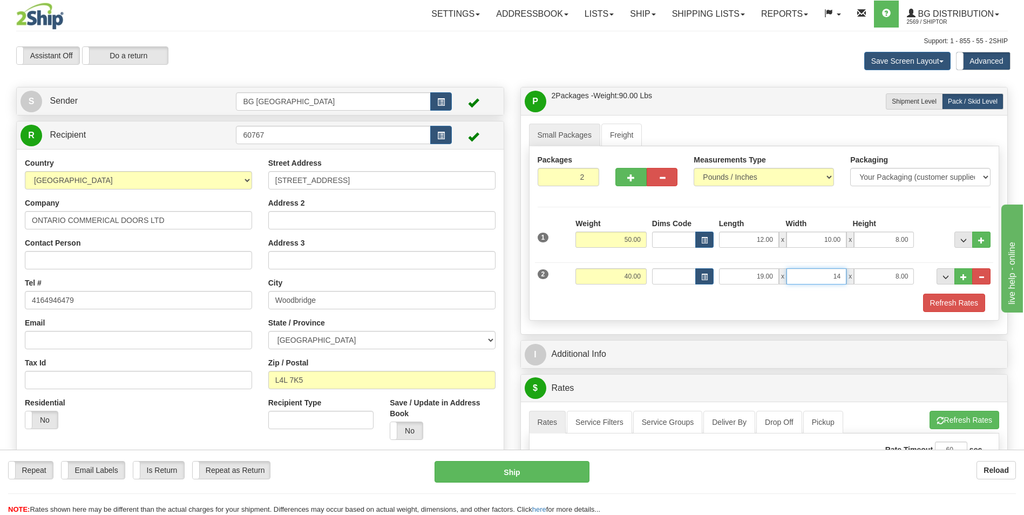
type input "14.00"
type input "8.00"
click at [959, 280] on button "..." at bounding box center [963, 276] width 18 height 16
type input "3"
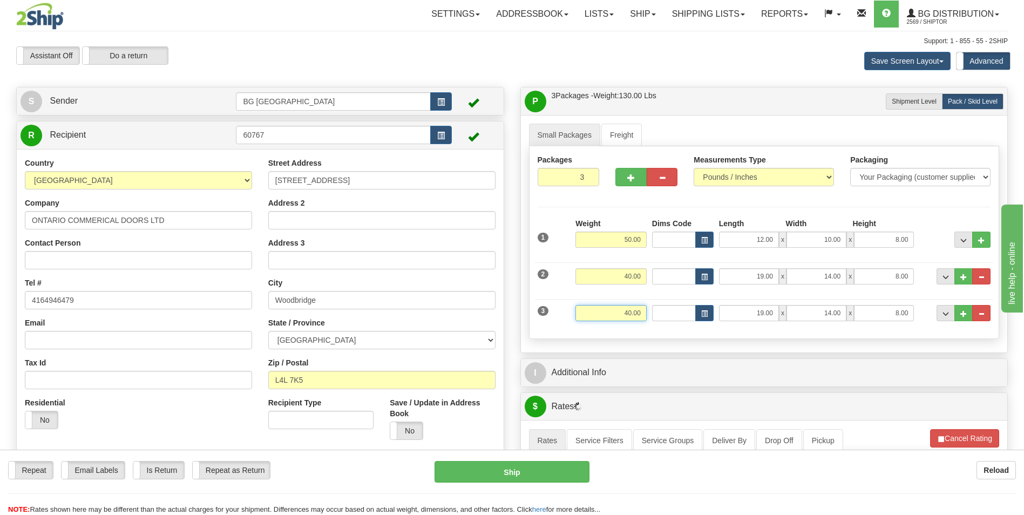
click at [638, 319] on input "40.00" at bounding box center [610, 313] width 71 height 16
type input "21.00"
type input "14.00"
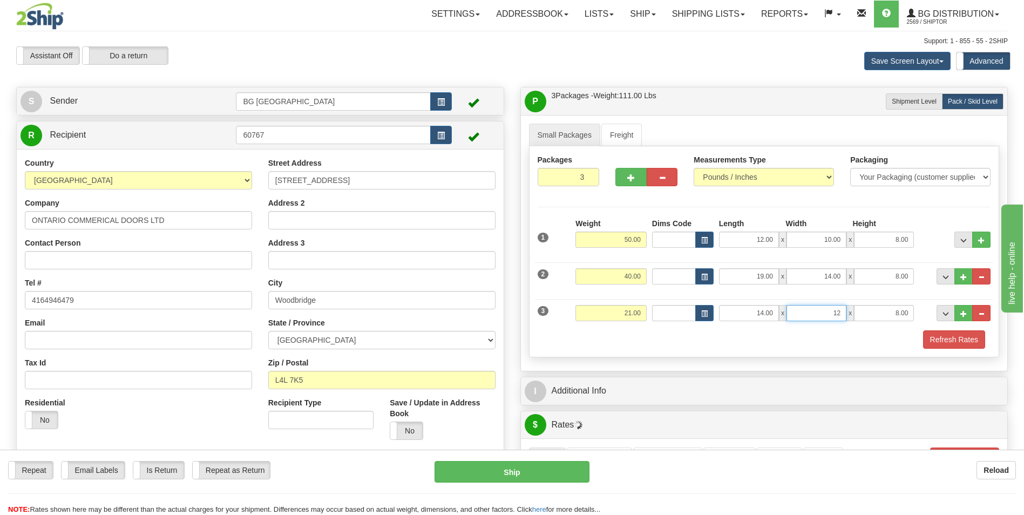
type input "12.00"
type input "10.00"
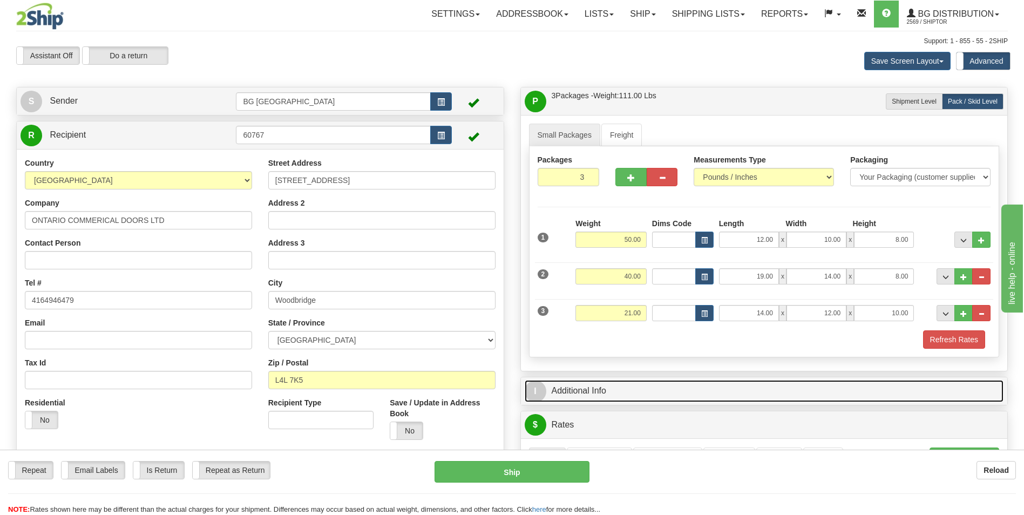
click at [601, 393] on link "I Additional Info" at bounding box center [764, 391] width 479 height 22
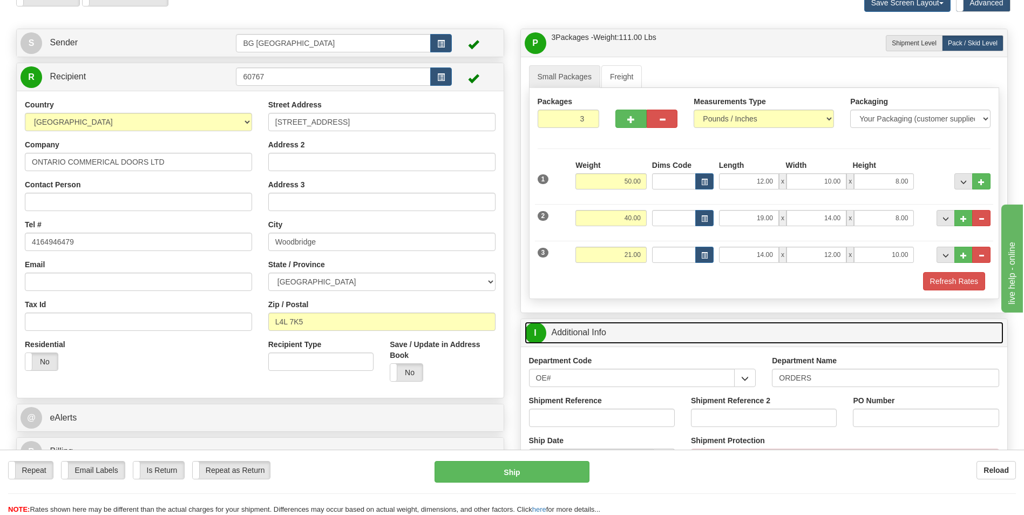
scroll to position [162, 0]
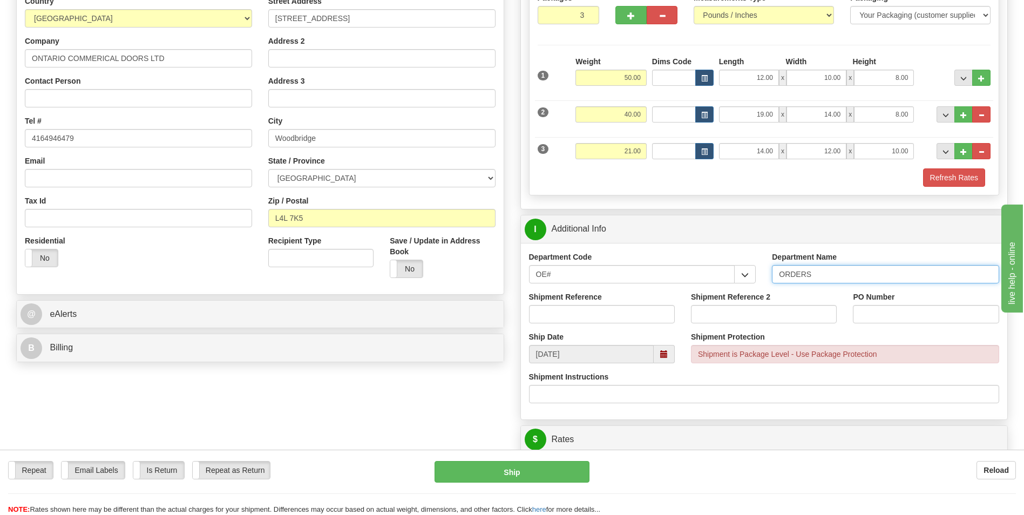
click at [821, 274] on input "ORDERS" at bounding box center [885, 274] width 227 height 18
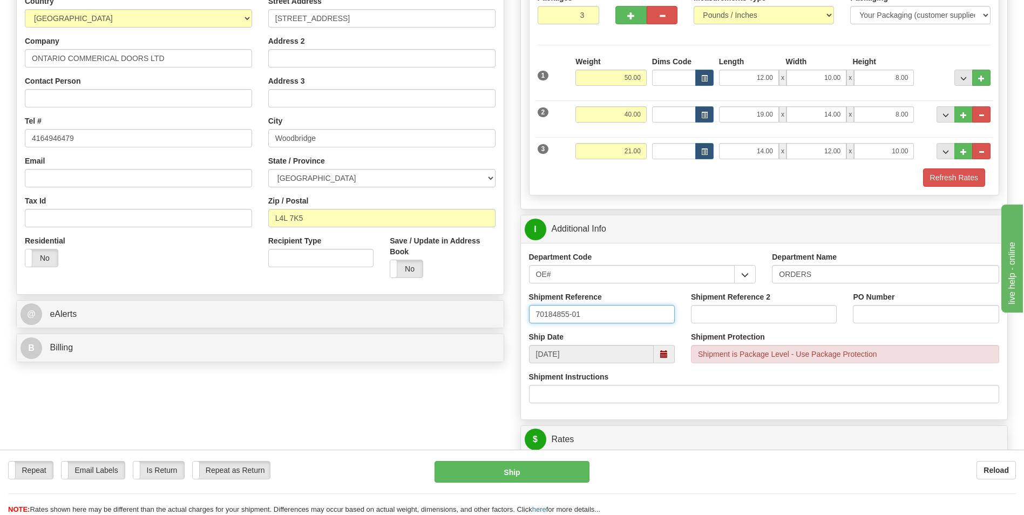
type input "70184855-01"
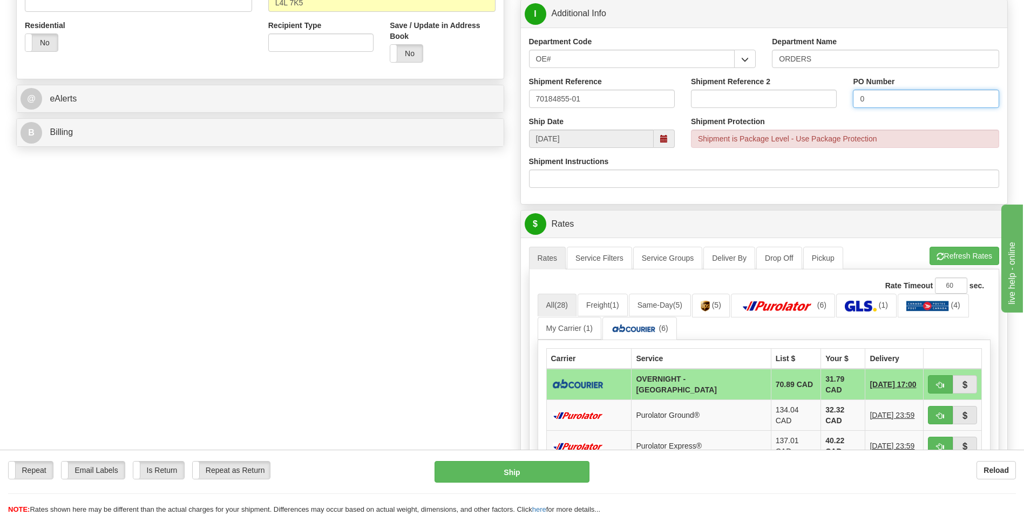
scroll to position [378, 0]
type input "0"
click at [955, 248] on button "Refresh Rates" at bounding box center [964, 255] width 70 height 18
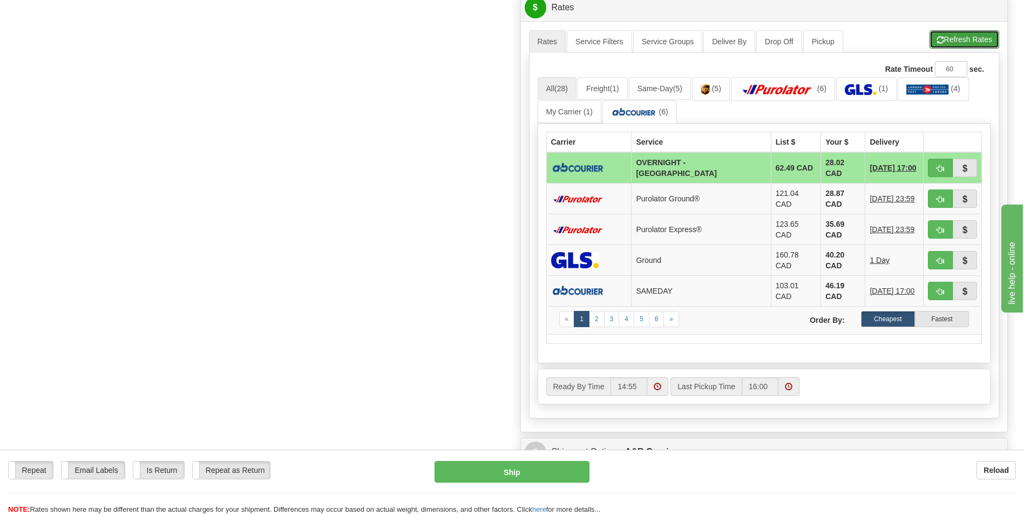
click at [980, 33] on button "Refresh Rates" at bounding box center [964, 39] width 70 height 18
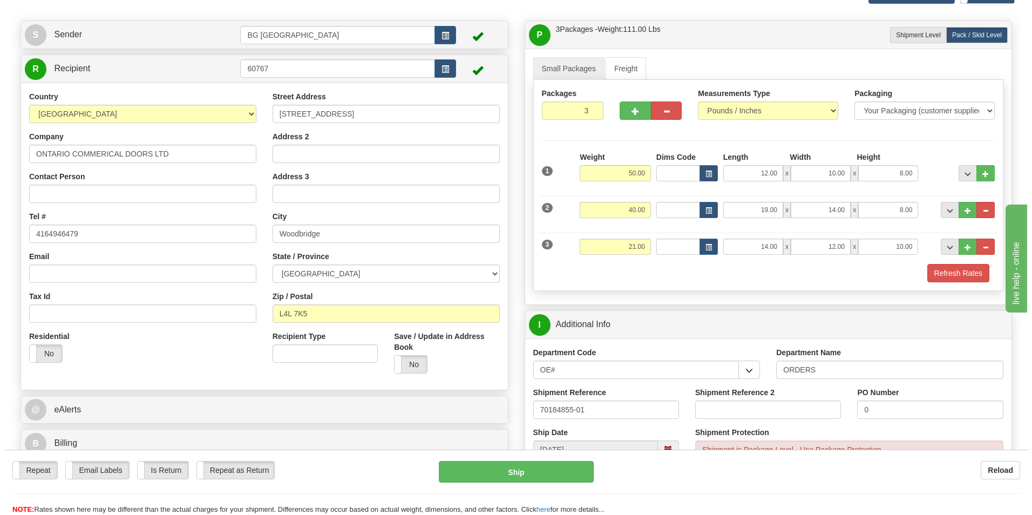
scroll to position [486, 0]
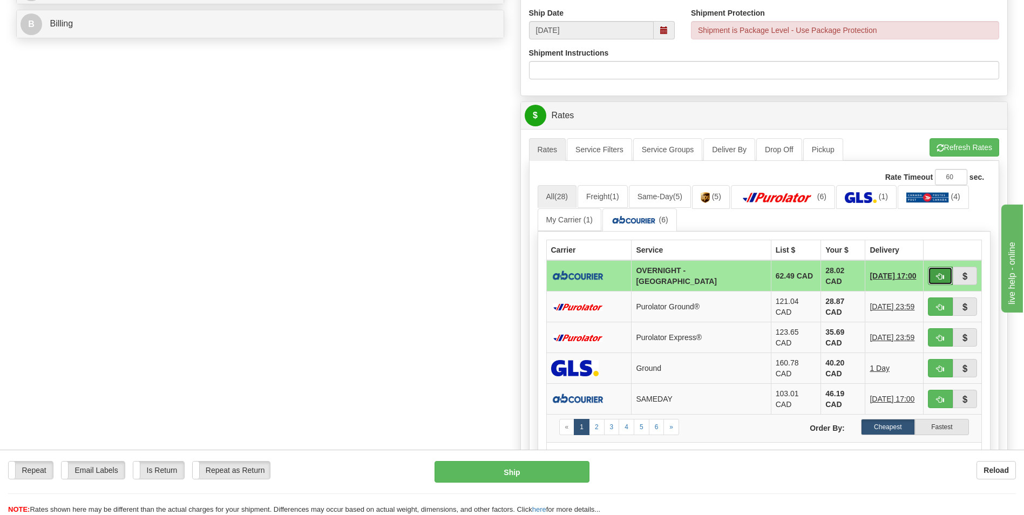
click at [939, 275] on span "button" at bounding box center [940, 276] width 8 height 7
type input "4"
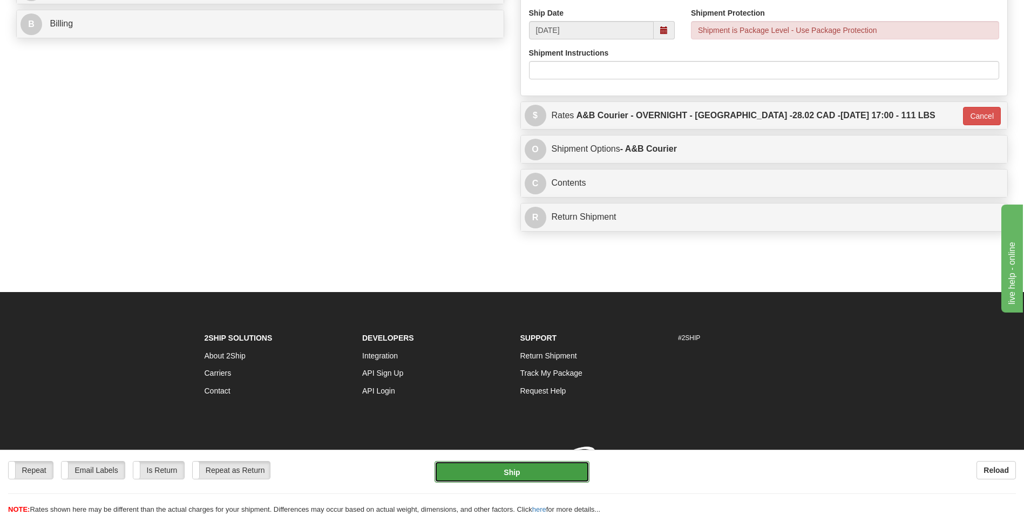
click at [496, 466] on button "Ship" at bounding box center [511, 472] width 154 height 22
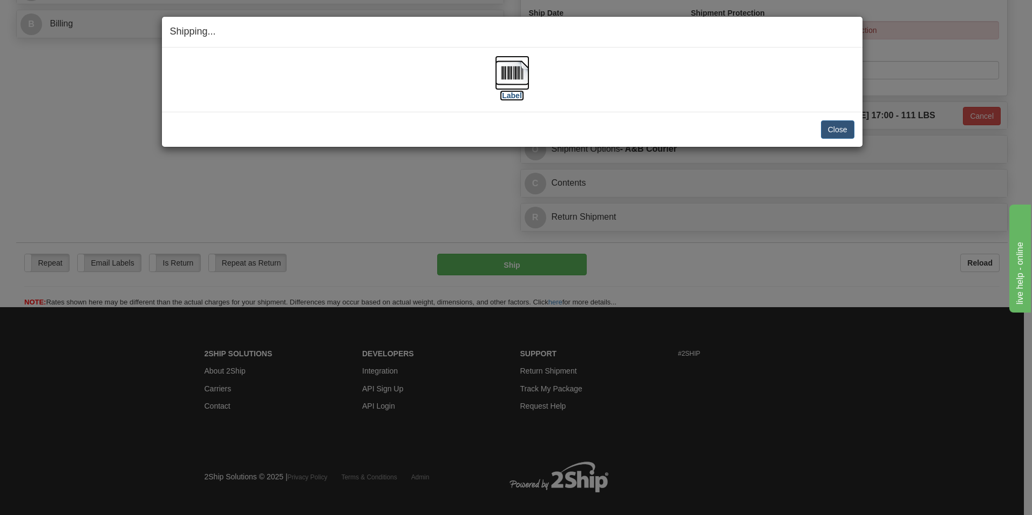
click at [524, 68] on img at bounding box center [512, 73] width 35 height 35
click at [833, 124] on button "Close" at bounding box center [837, 129] width 33 height 18
